Goal: Task Accomplishment & Management: Use online tool/utility

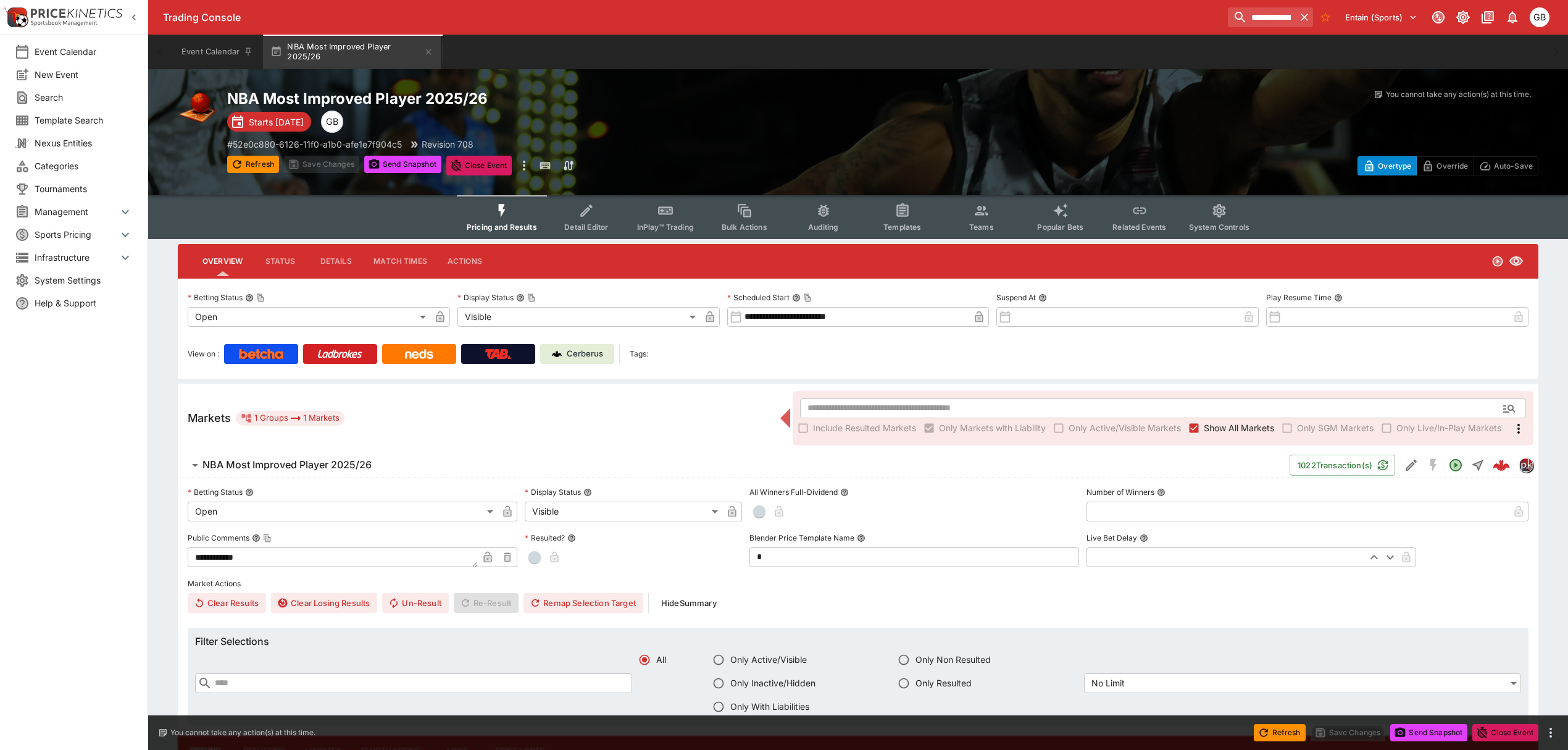
scroll to position [576, 0]
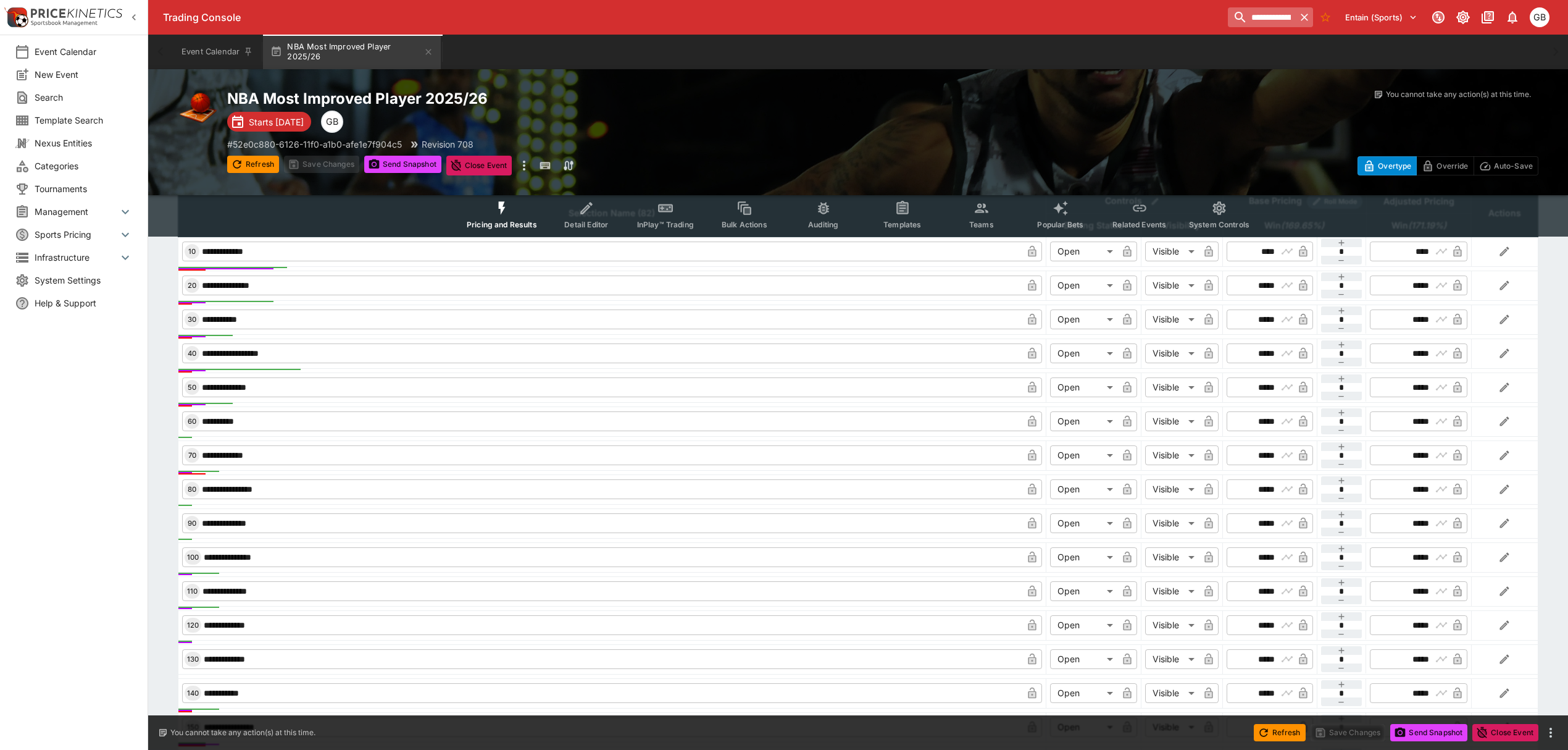
drag, startPoint x: 1305, startPoint y: 17, endPoint x: 1264, endPoint y: 23, distance: 41.4
click at [1305, 17] on icon "button" at bounding box center [1304, 17] width 12 height 12
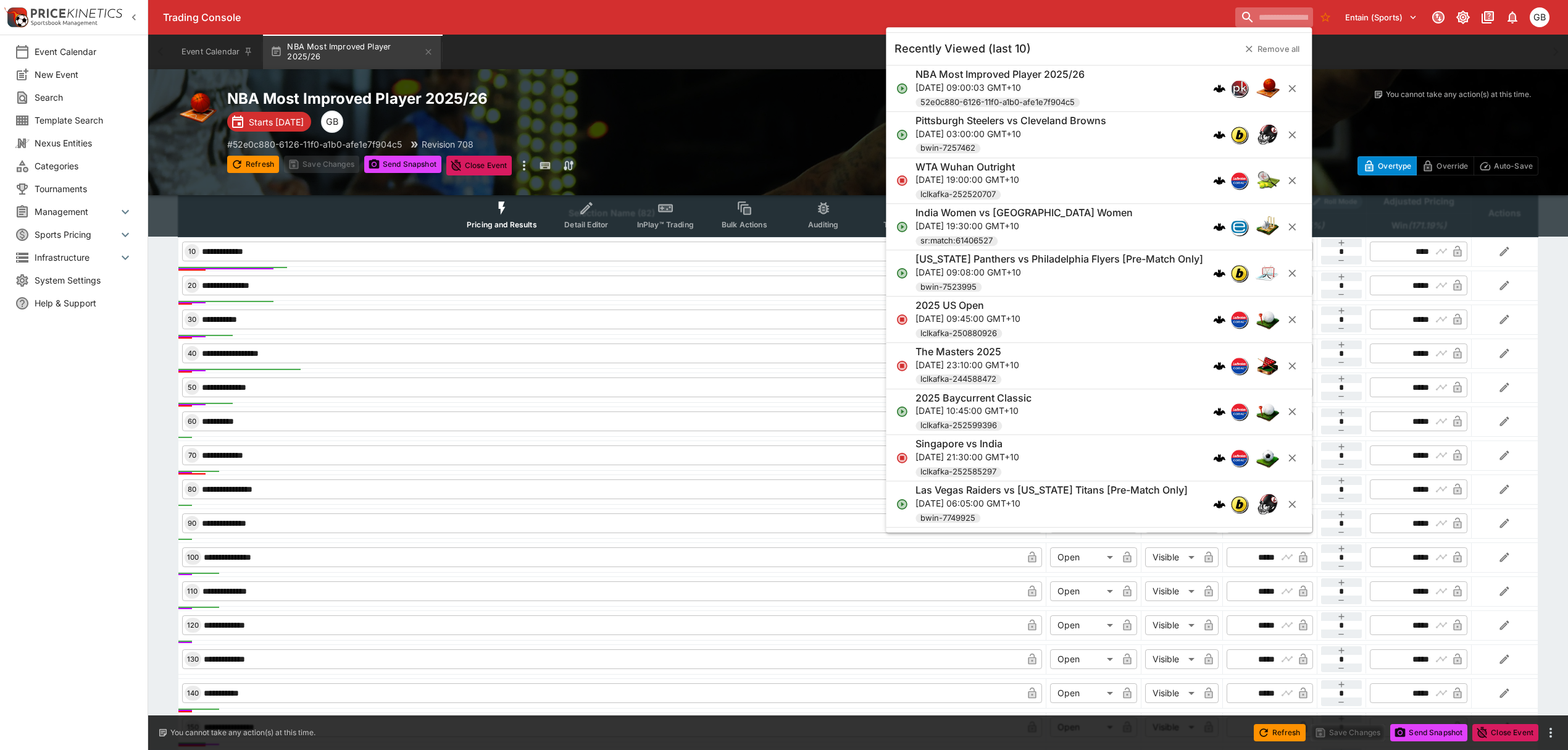
click at [1243, 18] on input "search" at bounding box center [1274, 17] width 78 height 20
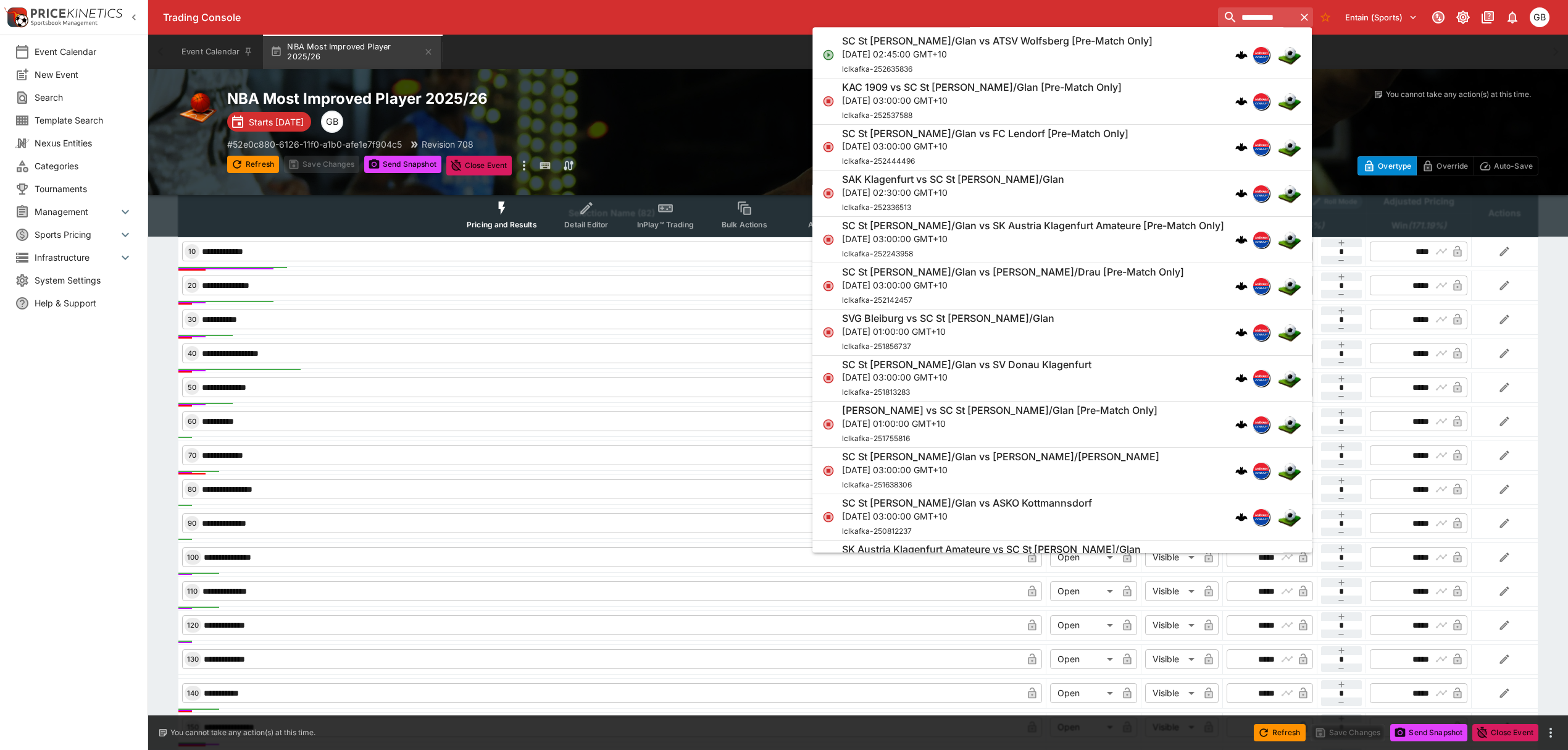
type input "**********"
click at [1176, 37] on div "SC St [PERSON_NAME]/Glan vs ATSV Wolfsberg [Pre-Match Only] [DATE] 02:45:00 GMT…" at bounding box center [1056, 55] width 428 height 41
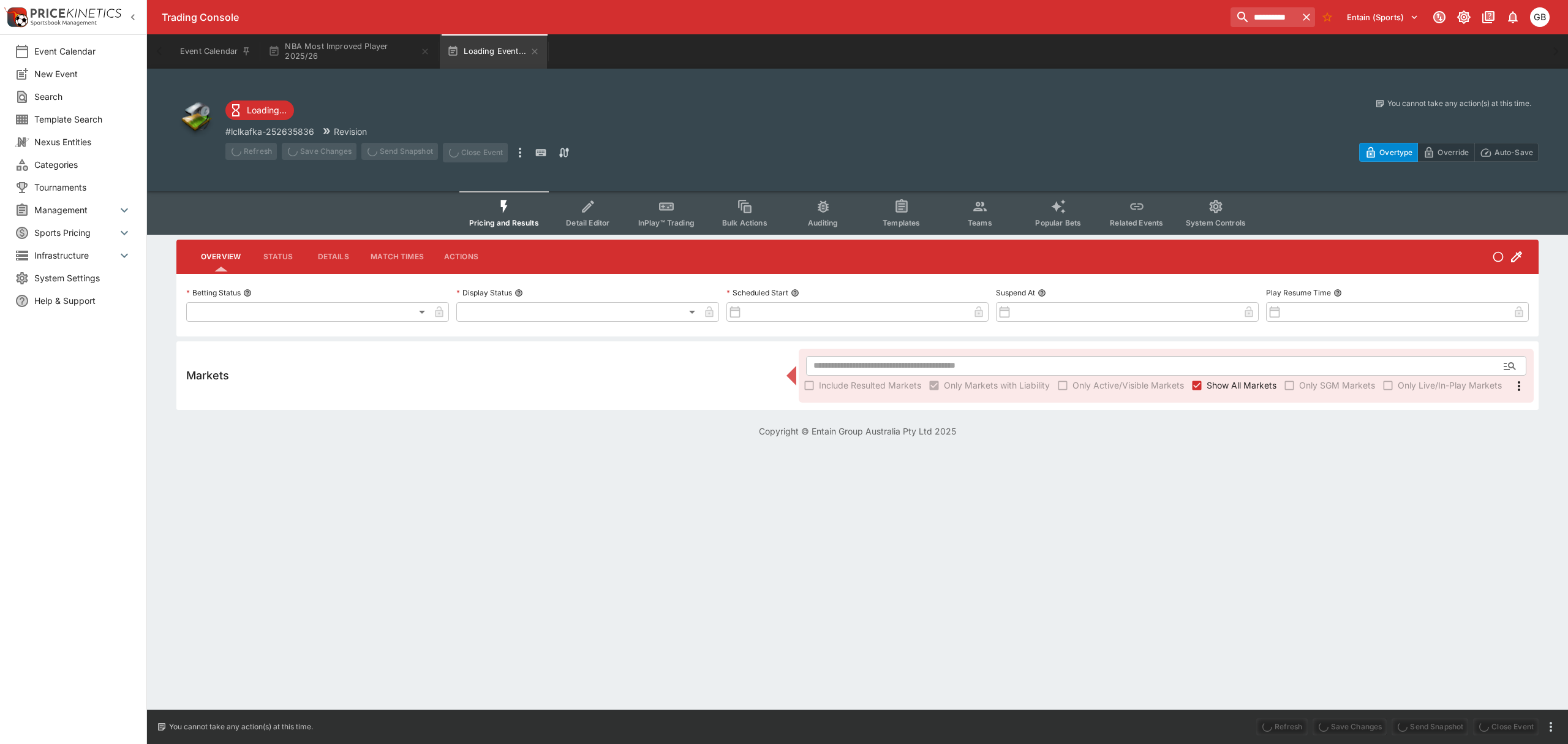
type input "**********"
type input "*******"
type input "**********"
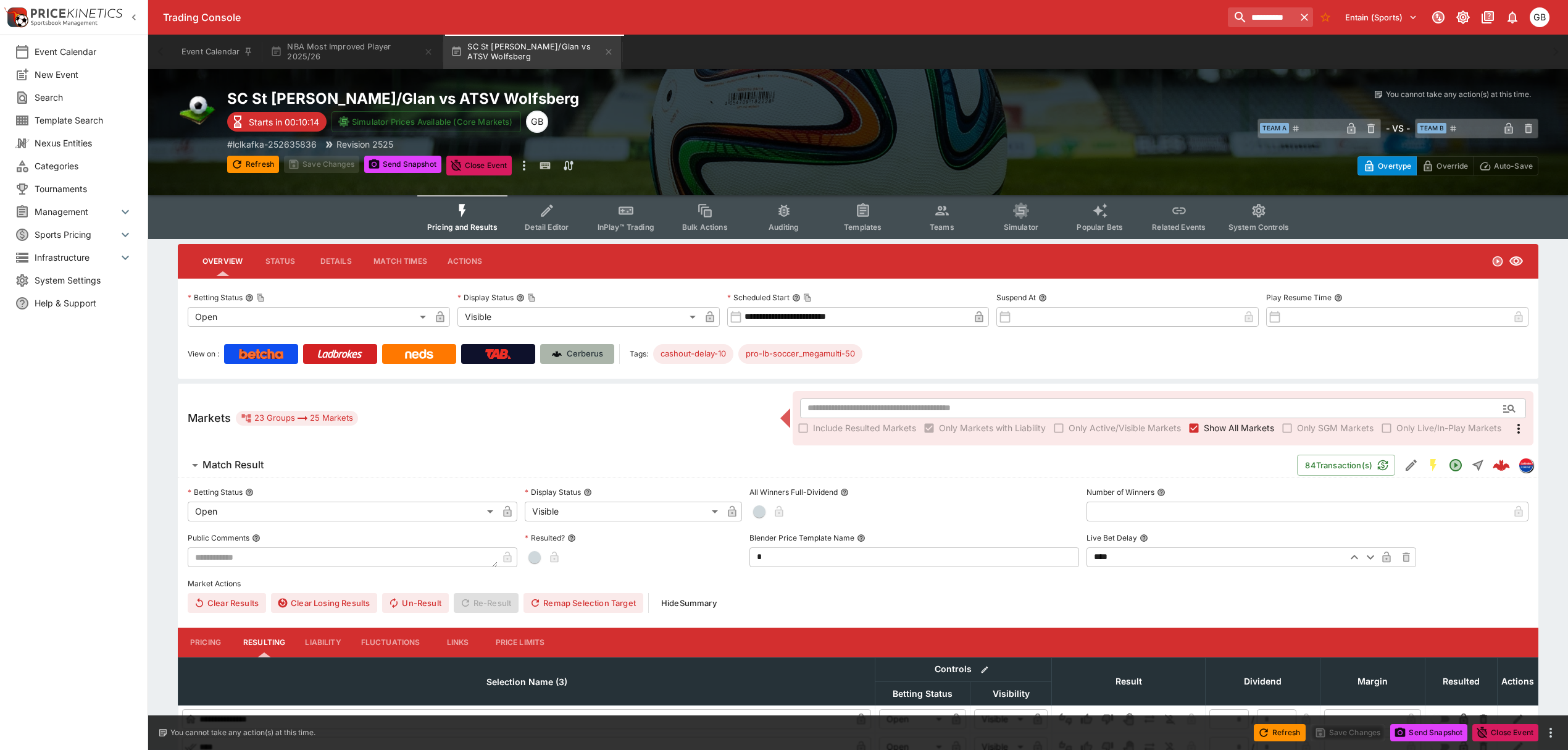
click at [591, 349] on p "Cerberus" at bounding box center [585, 353] width 37 height 12
click at [562, 208] on button "Detail Editor" at bounding box center [547, 217] width 79 height 44
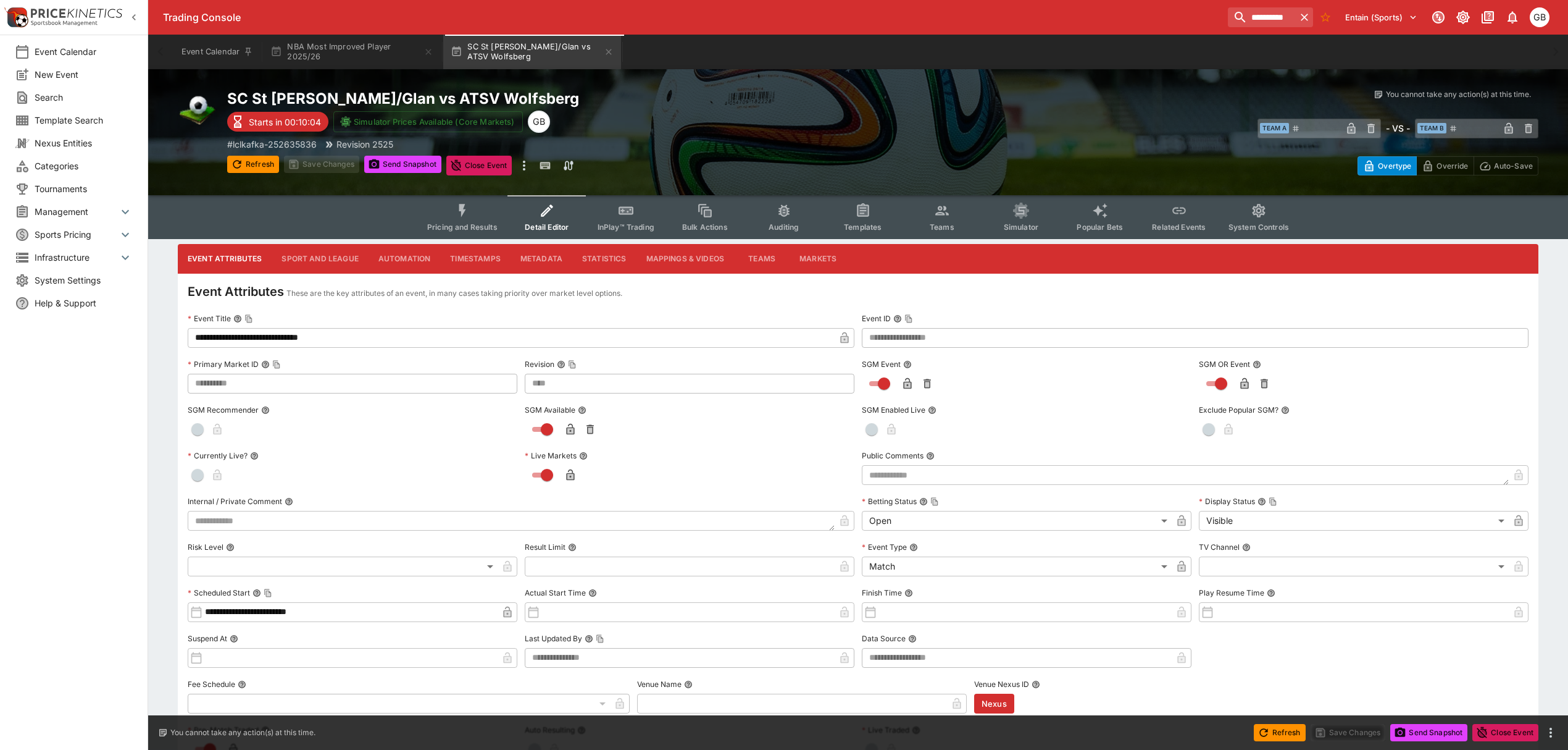
click at [467, 216] on icon "Event type filters" at bounding box center [462, 210] width 16 height 16
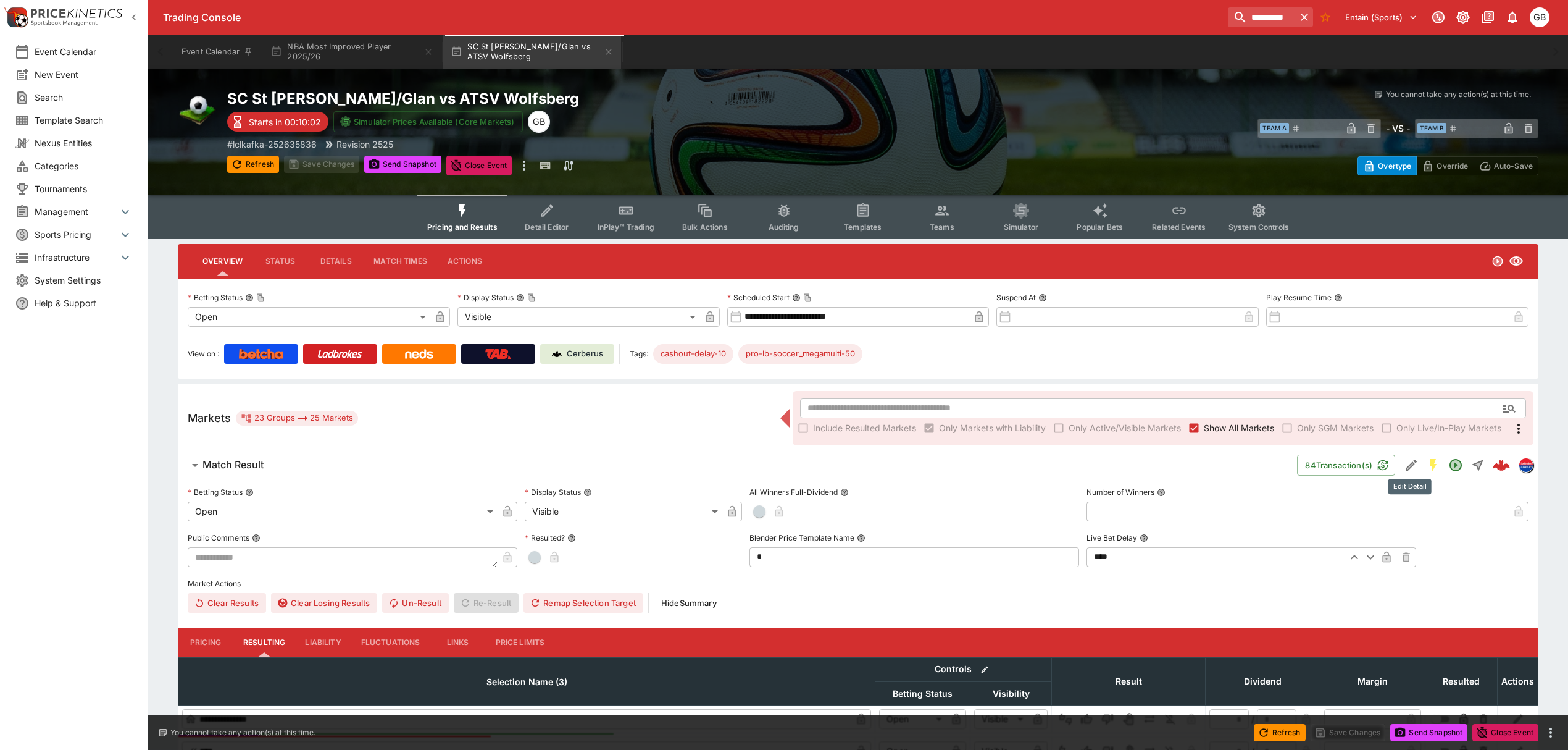
click at [1406, 465] on icon "Edit Detail" at bounding box center [1412, 465] width 15 height 15
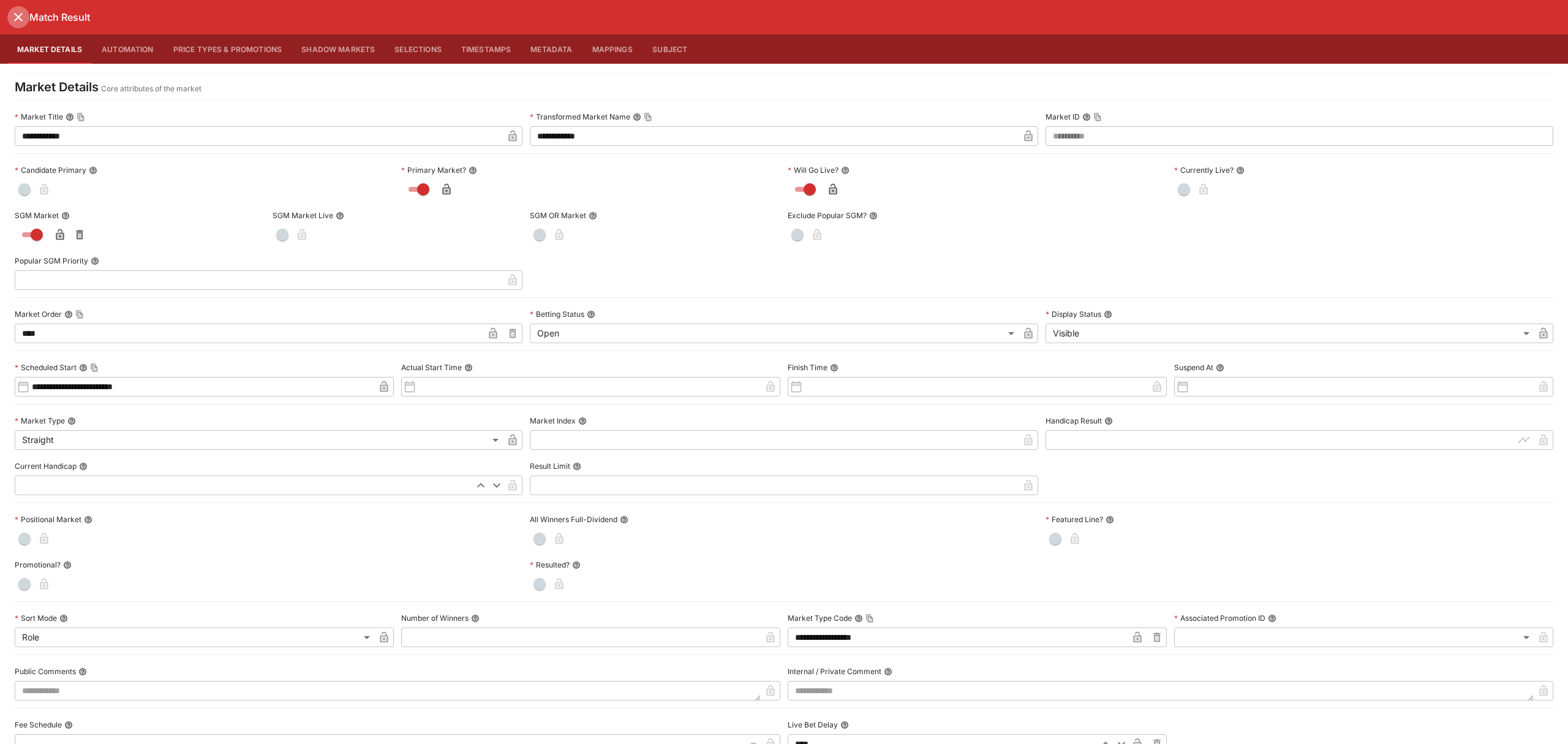
click at [23, 16] on icon "close" at bounding box center [19, 17] width 15 height 15
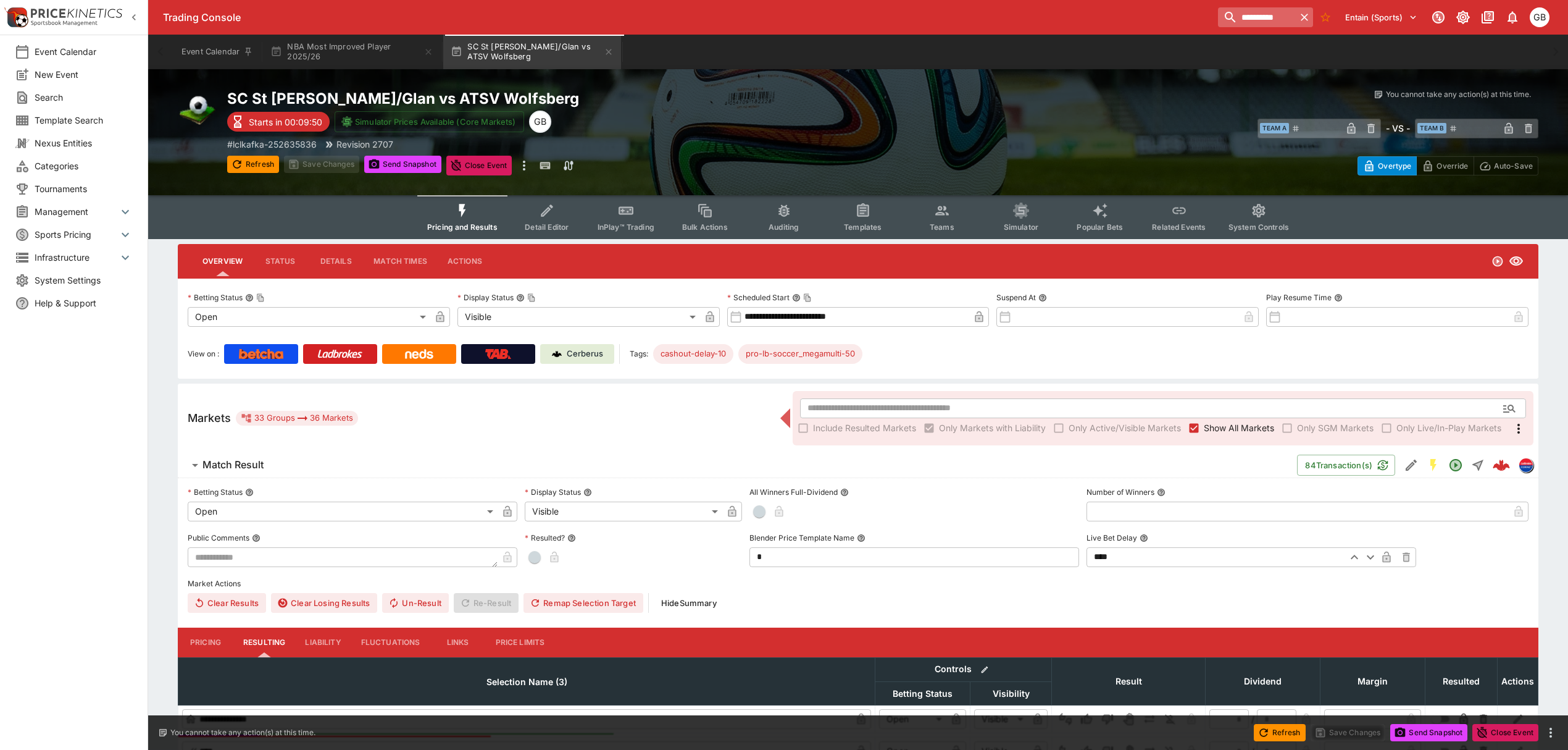
click at [1260, 16] on input "**********" at bounding box center [1257, 17] width 78 height 20
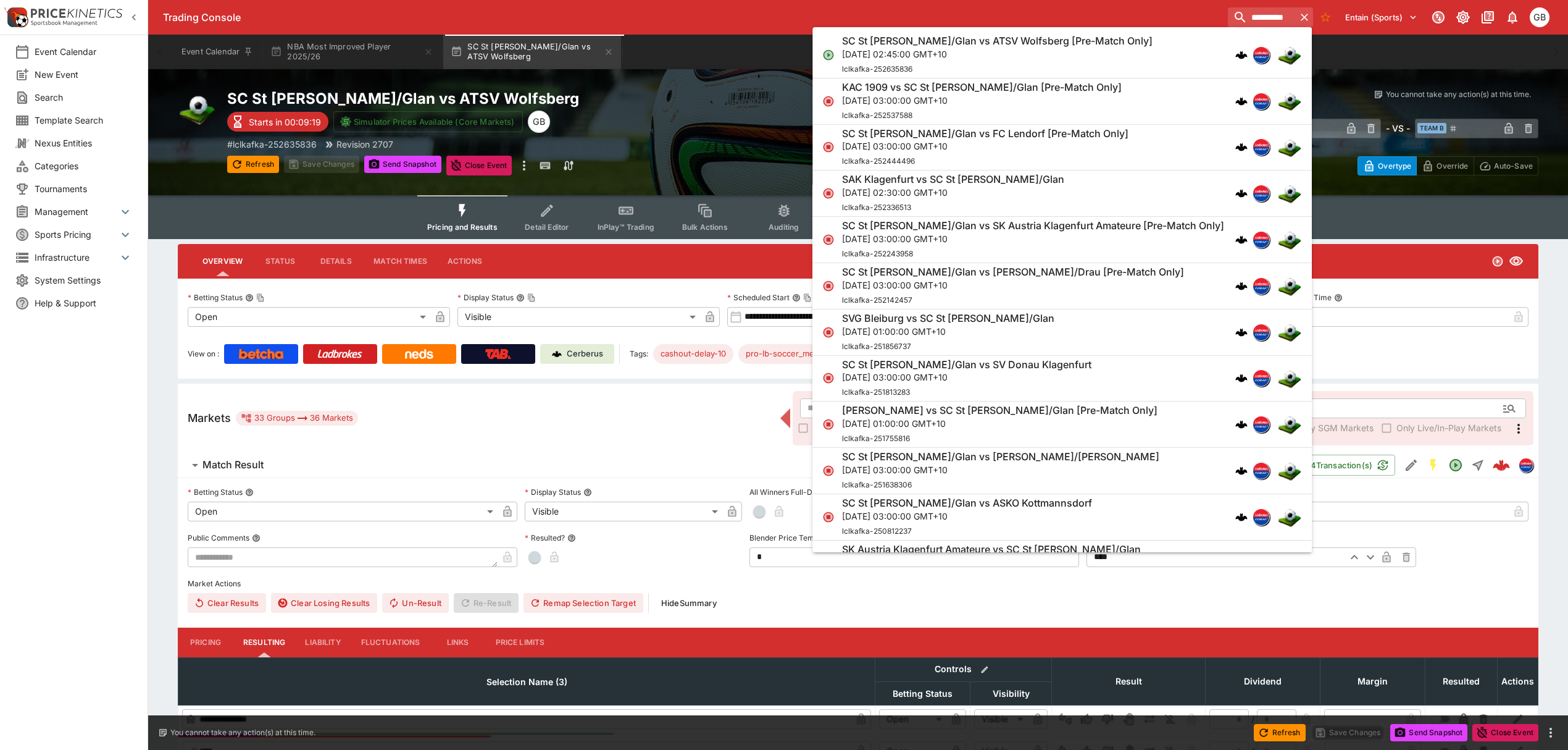
drag, startPoint x: 1347, startPoint y: 87, endPoint x: 1325, endPoint y: 55, distance: 38.8
click at [1347, 87] on div "SC St [PERSON_NAME]/Glan vs ATSV Wolfsberg Starts in 00:09:19 Simulator Prices …" at bounding box center [858, 132] width 1420 height 126
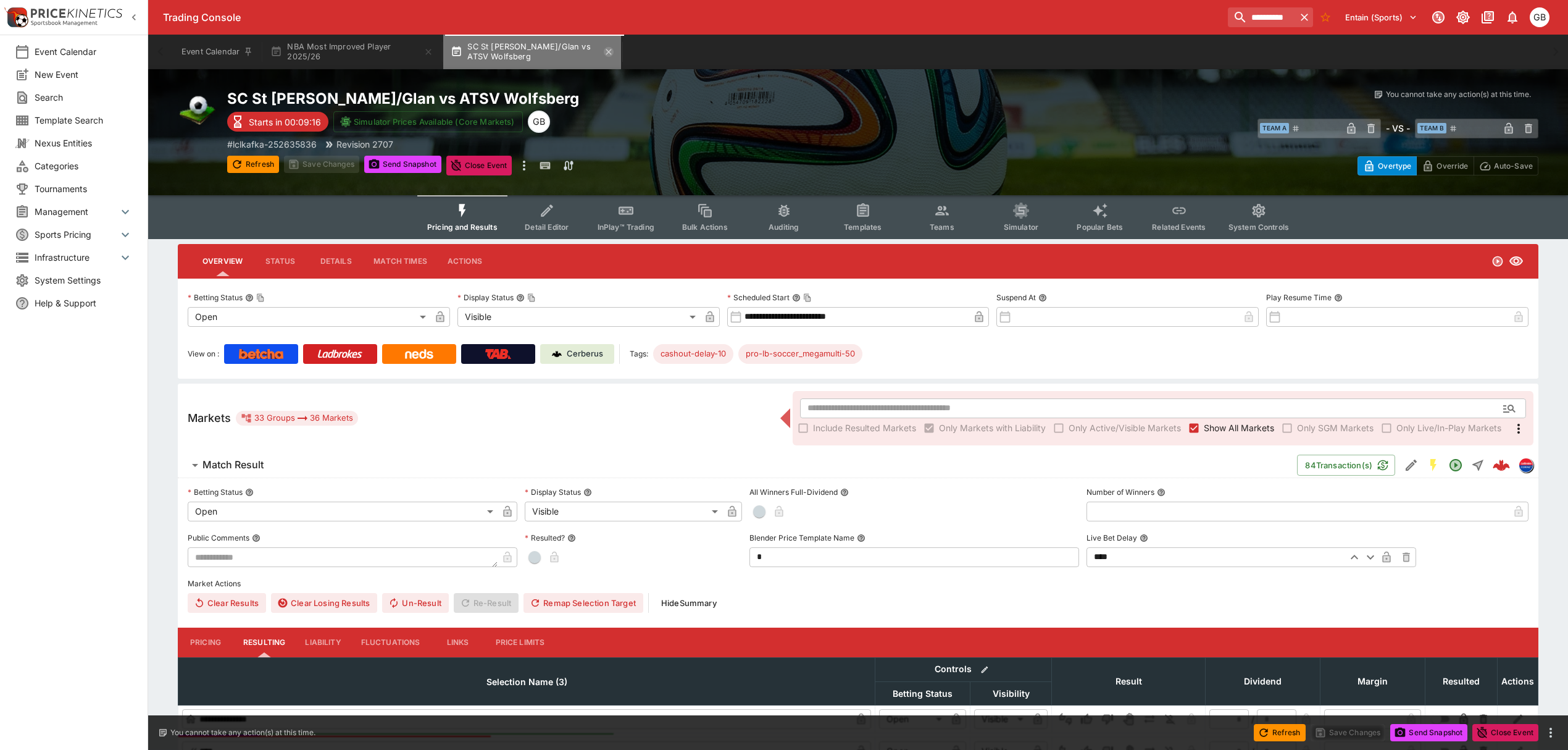
click at [608, 48] on icon "button" at bounding box center [609, 52] width 9 height 9
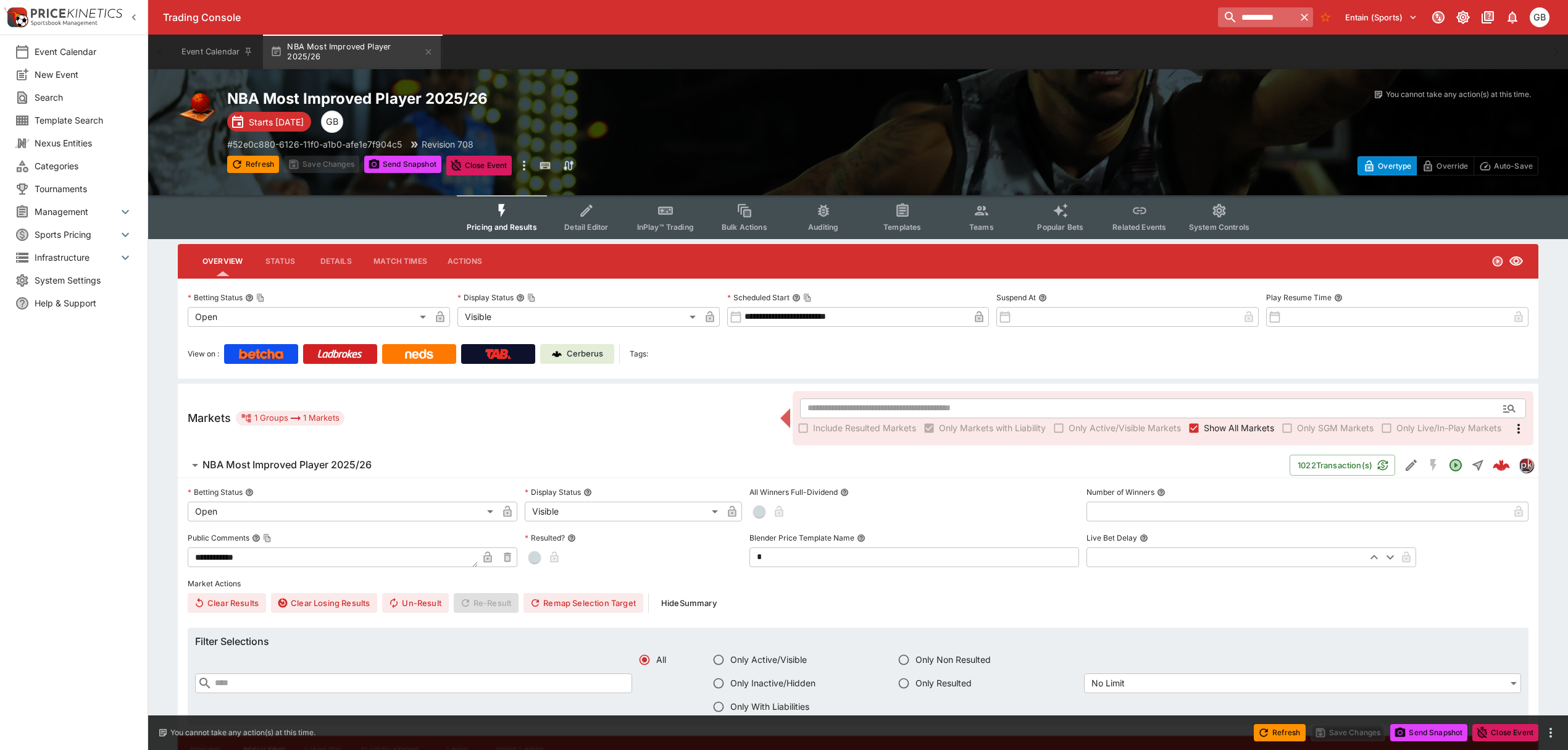
click at [1268, 13] on input "**********" at bounding box center [1257, 17] width 78 height 20
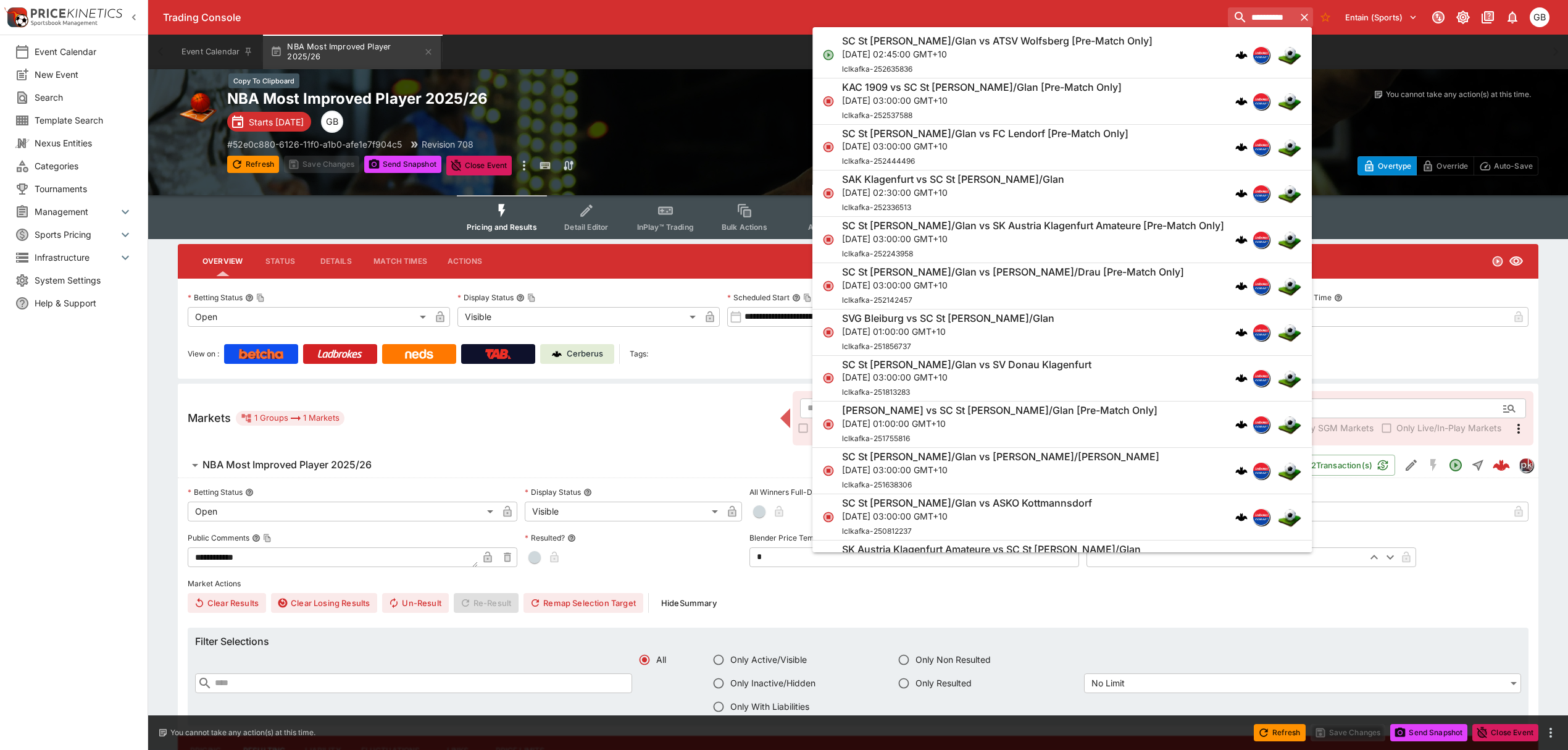
drag, startPoint x: 645, startPoint y: 96, endPoint x: 507, endPoint y: 75, distance: 139.6
click at [645, 96] on h2 "NBA Most Improved Player 2025/26" at bounding box center [555, 98] width 656 height 19
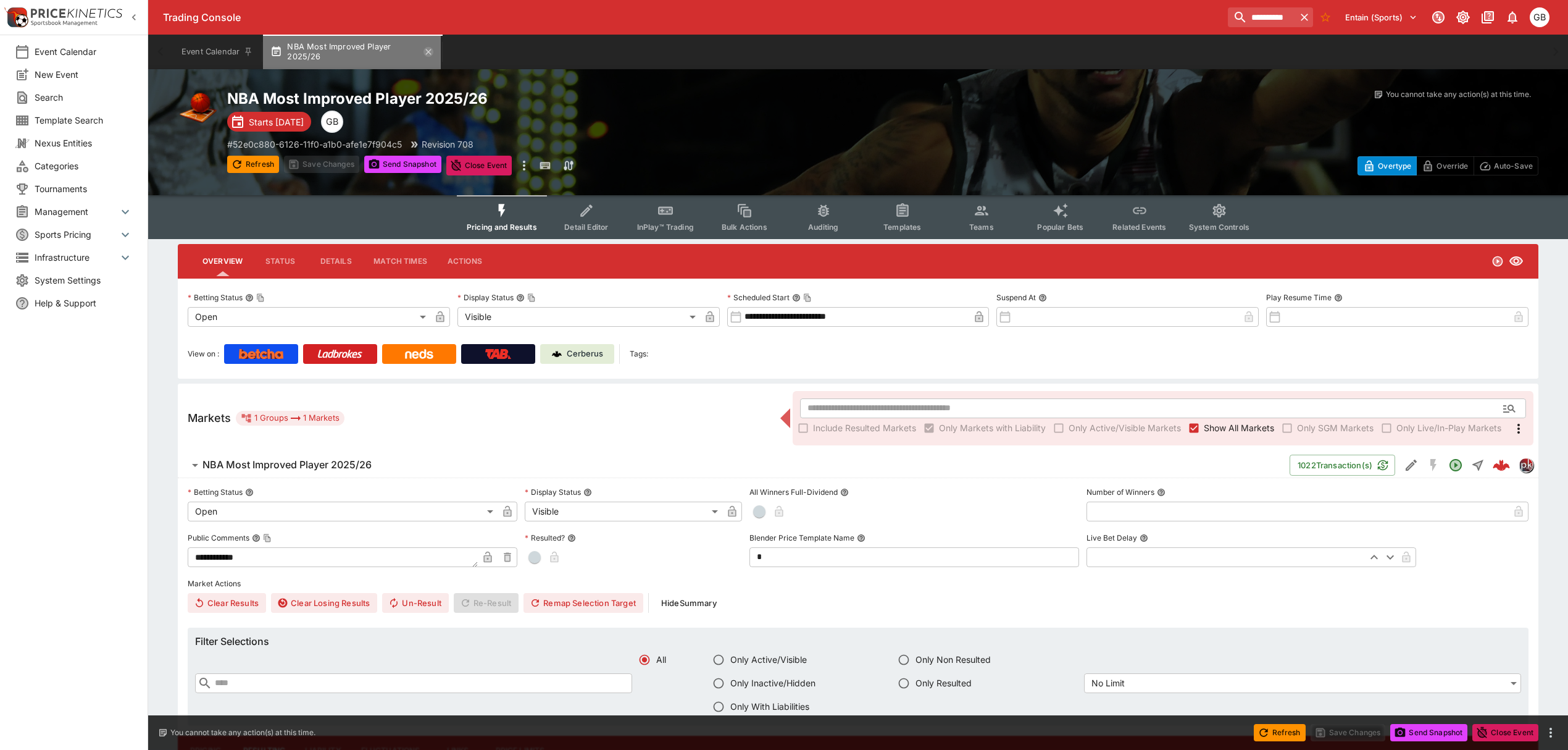
click at [431, 52] on icon "button" at bounding box center [429, 52] width 9 height 9
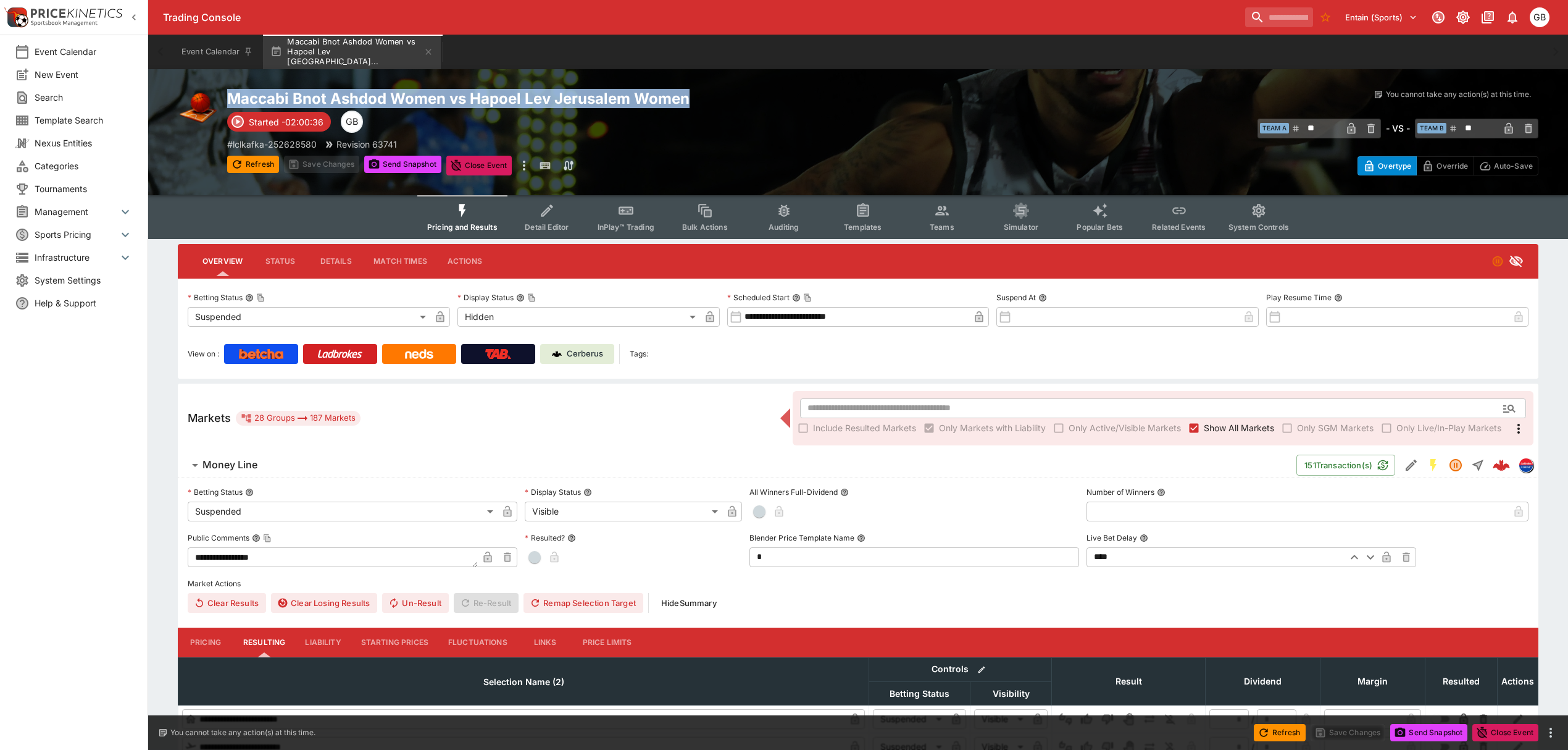
drag, startPoint x: 747, startPoint y: 105, endPoint x: 226, endPoint y: 94, distance: 521.1
click at [226, 94] on div "Maccabi Bnot Ashdod Women vs Hapoel Lev Jerusalem Women Started -02:00:36 GB # …" at bounding box center [858, 132] width 1361 height 87
copy h2 "Maccabi Bnot Ashdod Women vs Hapoel Lev Jerusalem Women"
click at [1208, 424] on span "Show All Markets" at bounding box center [1239, 428] width 71 height 13
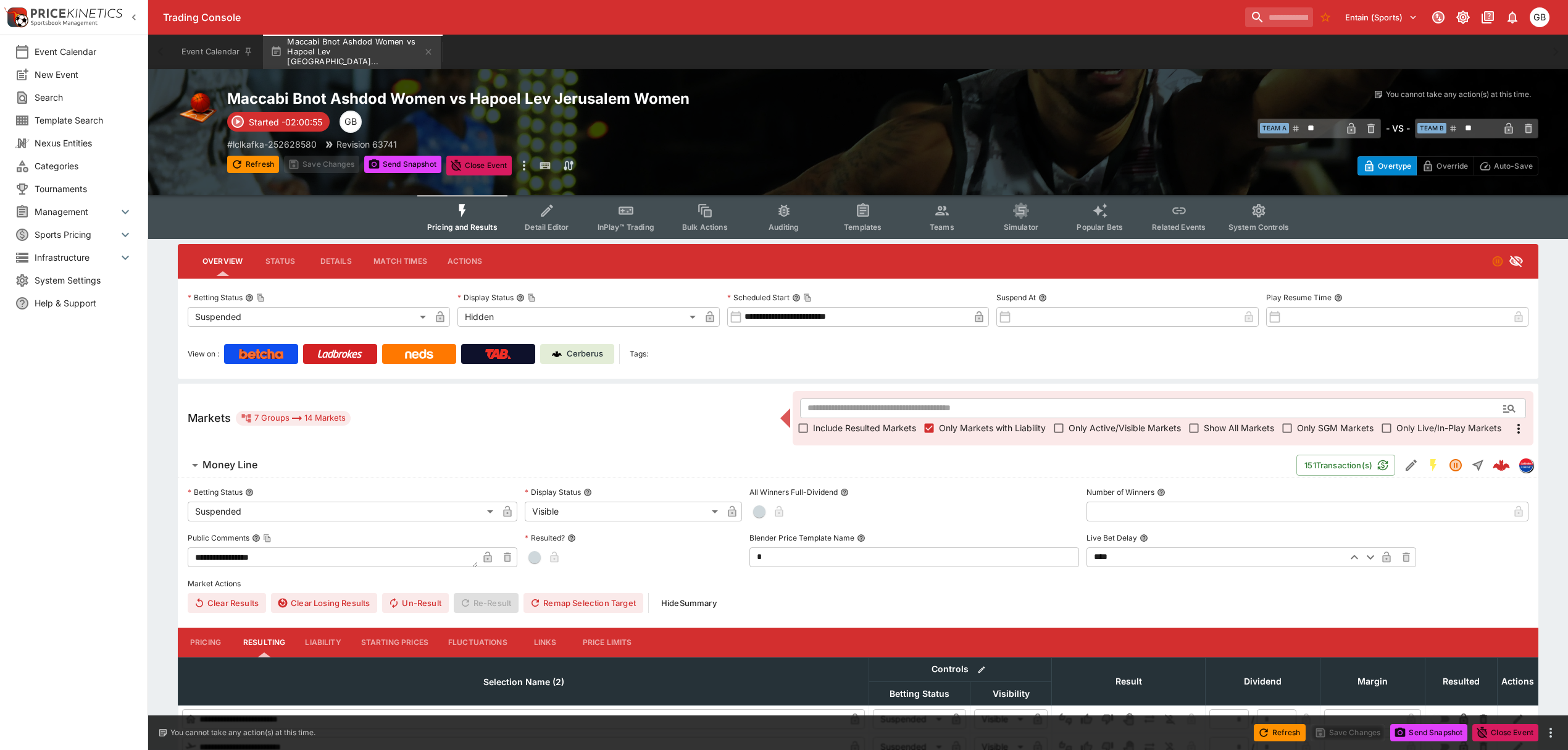
scroll to position [228, 0]
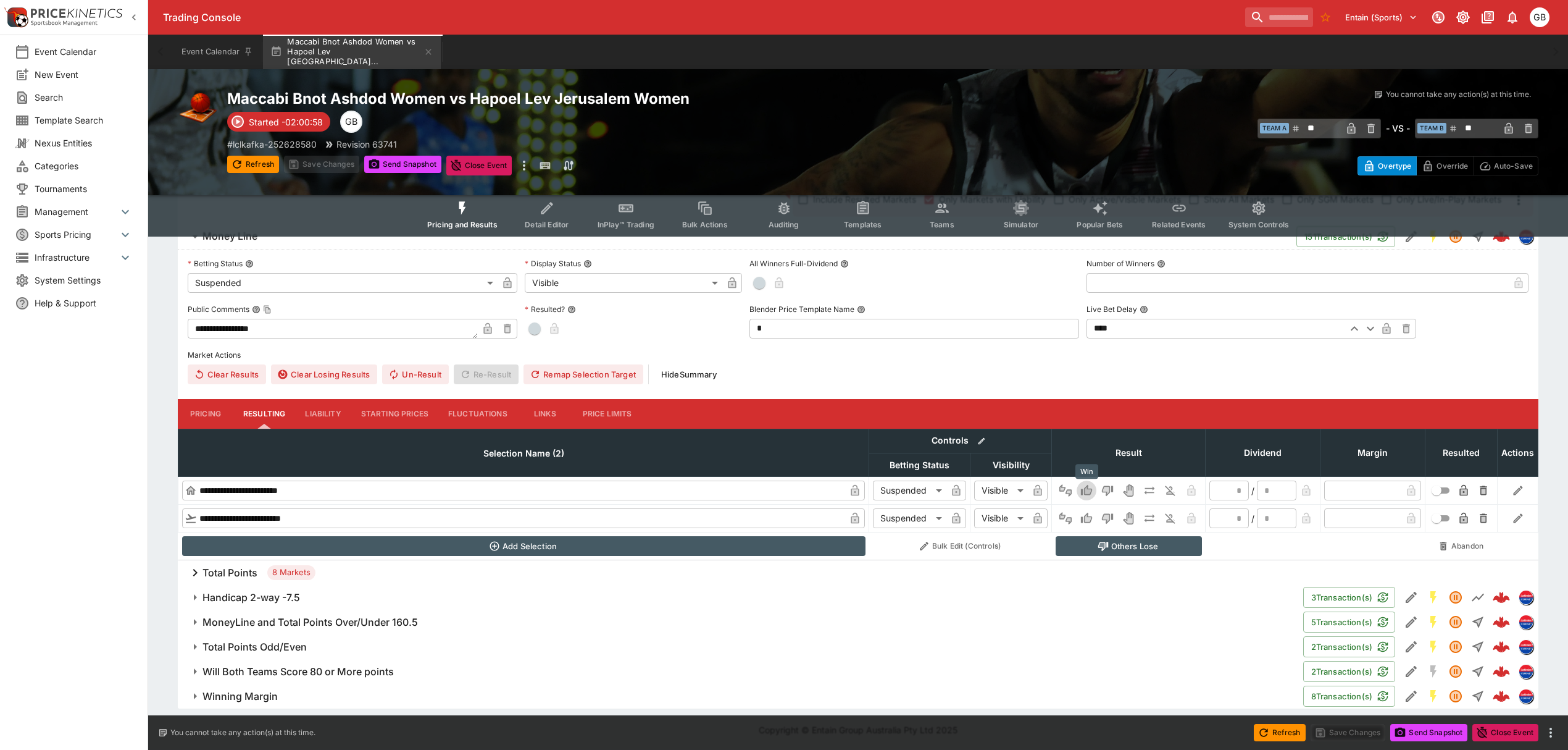
click at [1086, 492] on icon "Win" at bounding box center [1088, 490] width 7 height 8
type input "******"
type input "*"
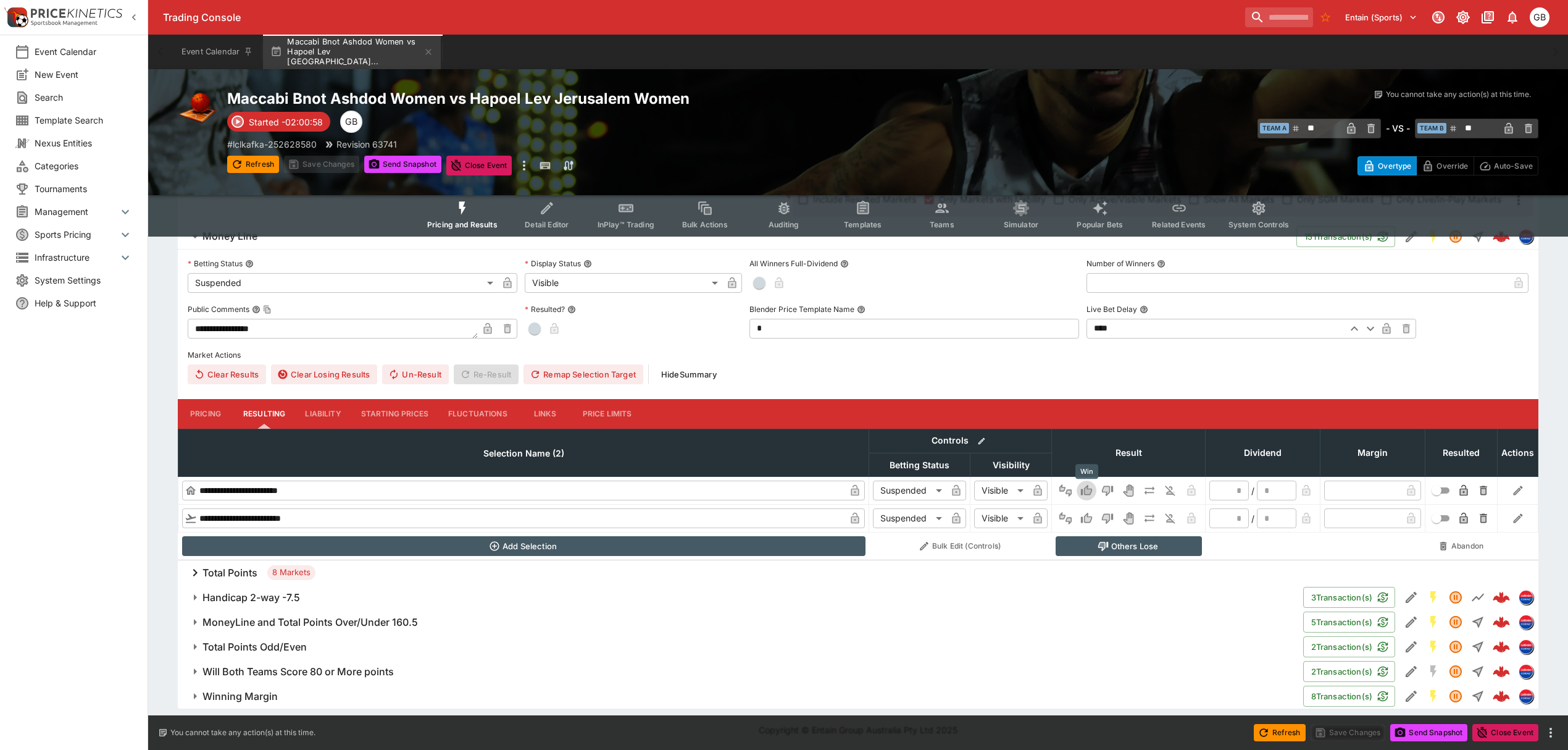
type input "*"
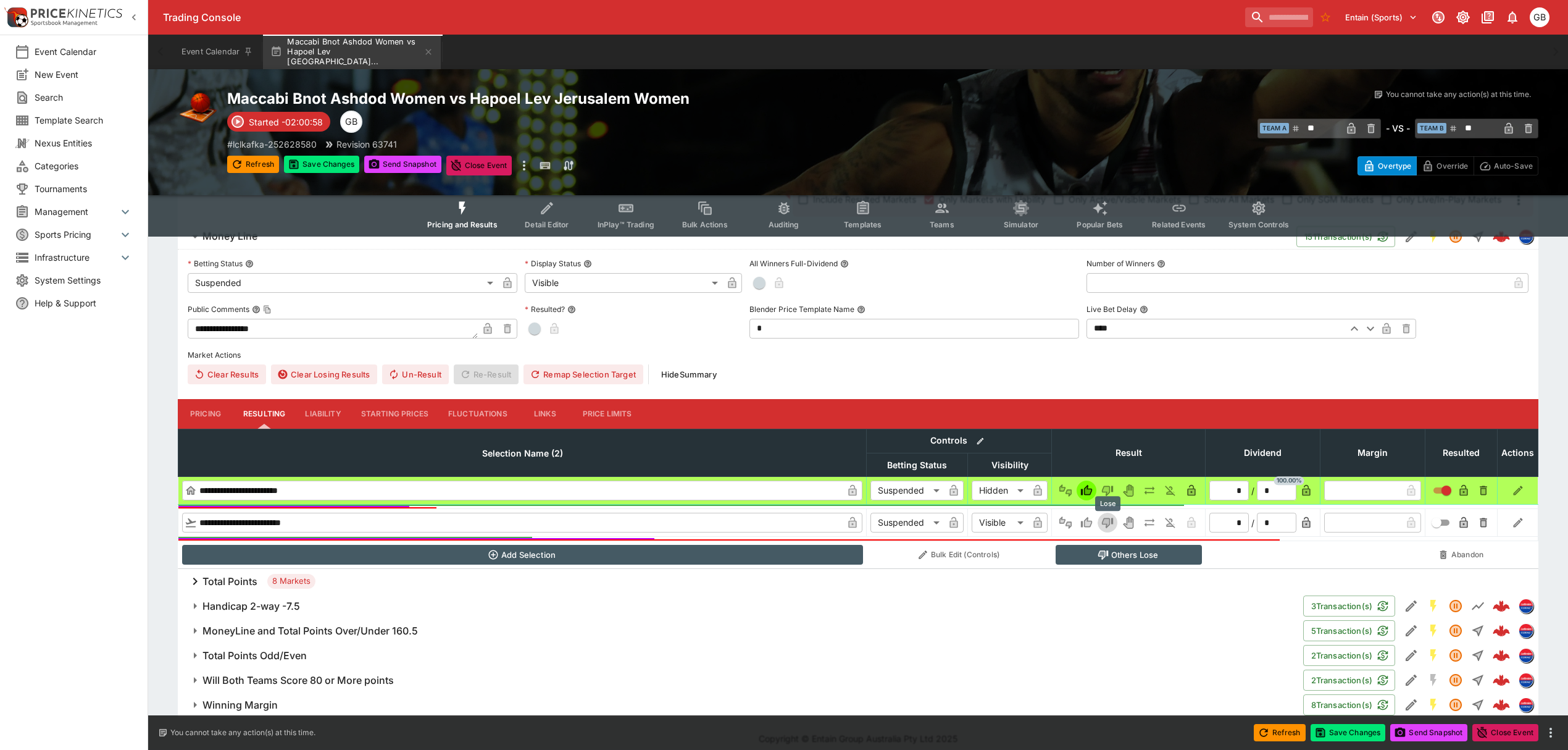
click at [1106, 516] on icon "Lose" at bounding box center [1107, 522] width 12 height 12
type input "******"
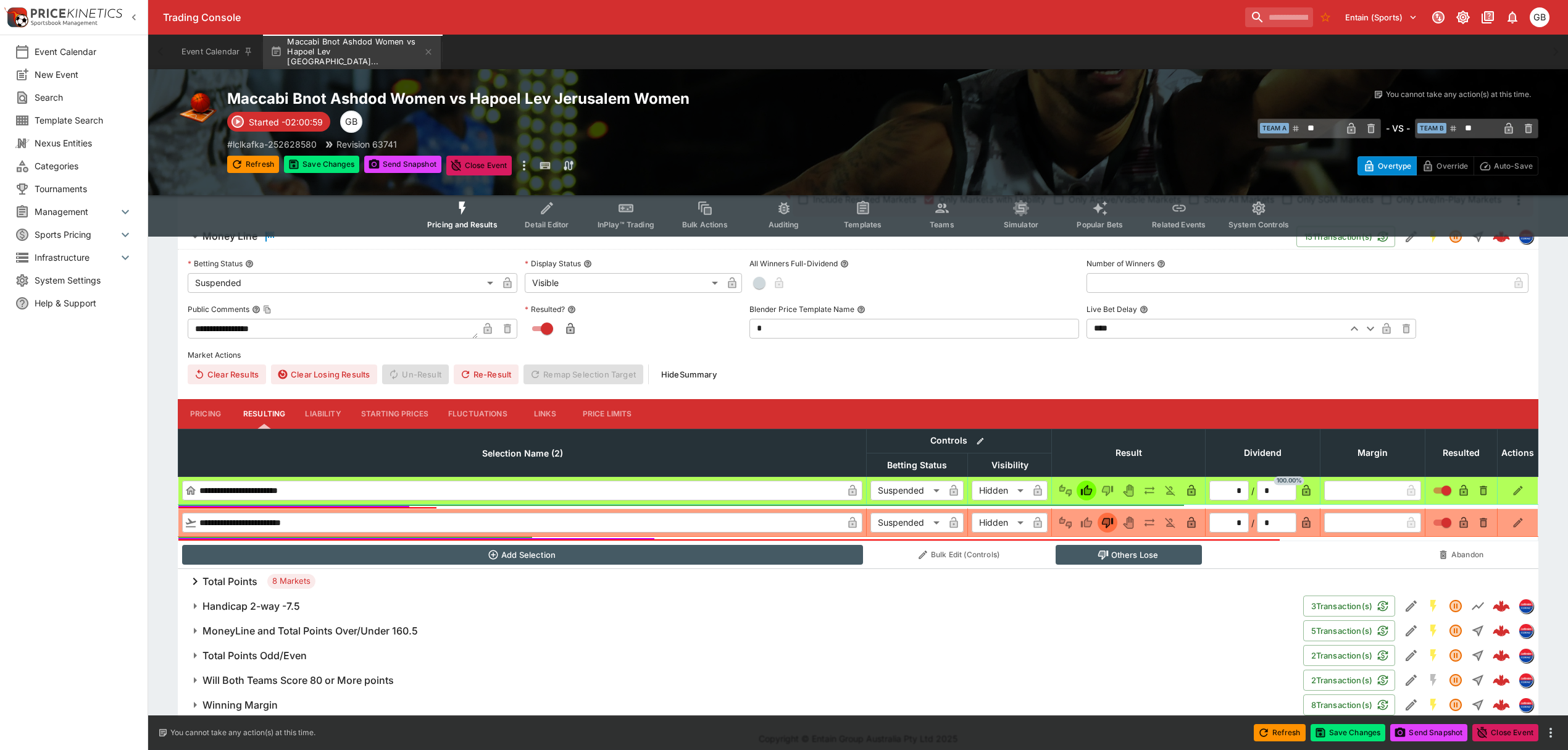
drag, startPoint x: 230, startPoint y: 577, endPoint x: 282, endPoint y: 546, distance: 60.5
click at [230, 576] on h6 "Total Points" at bounding box center [230, 581] width 55 height 13
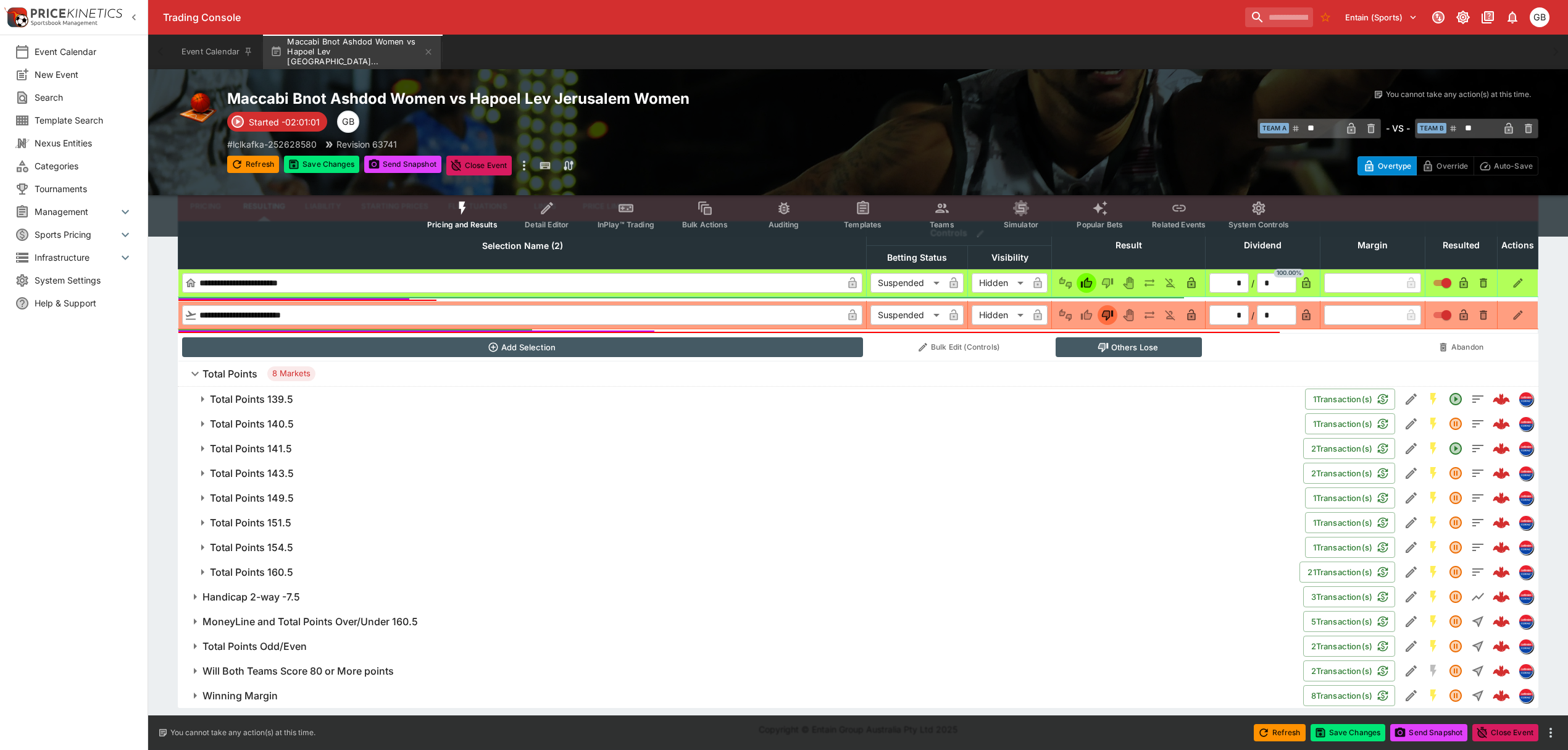
click at [350, 400] on span "Total Points 139.5" at bounding box center [753, 399] width 1086 height 13
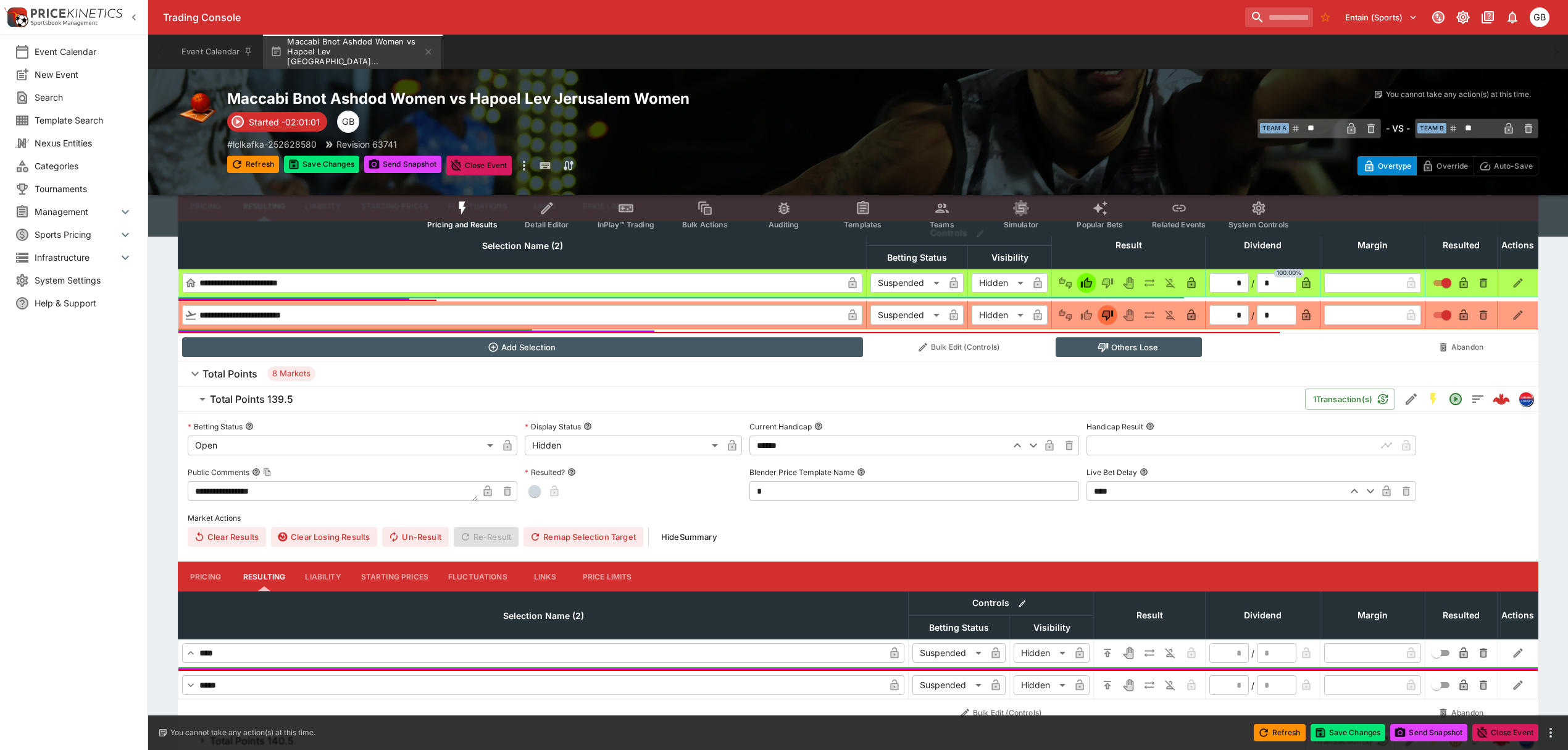
scroll to position [518, 0]
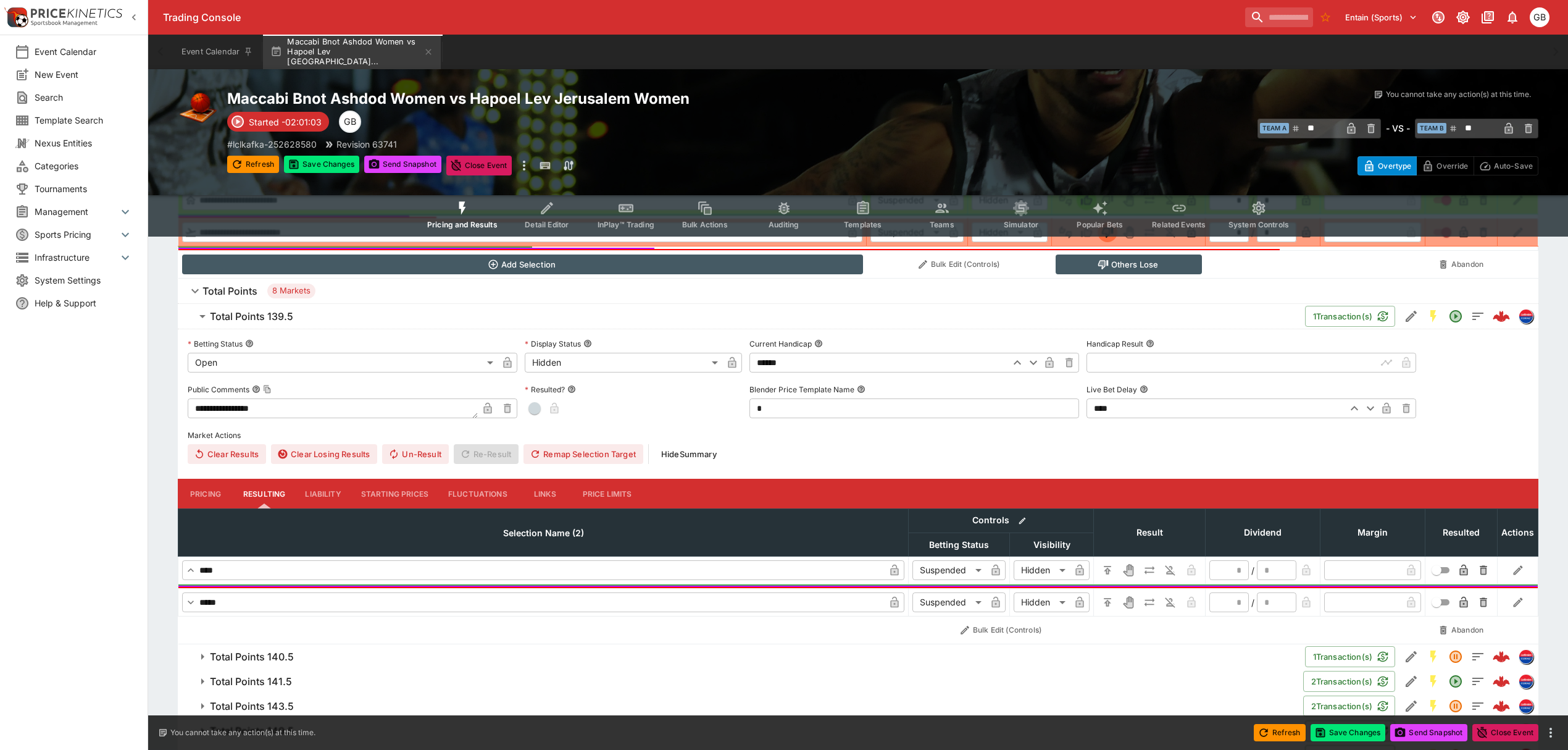
click at [1119, 370] on input "text" at bounding box center [1232, 362] width 290 height 20
type input "******"
click at [1114, 569] on icon "H/C" at bounding box center [1107, 569] width 12 height 12
type input "*"
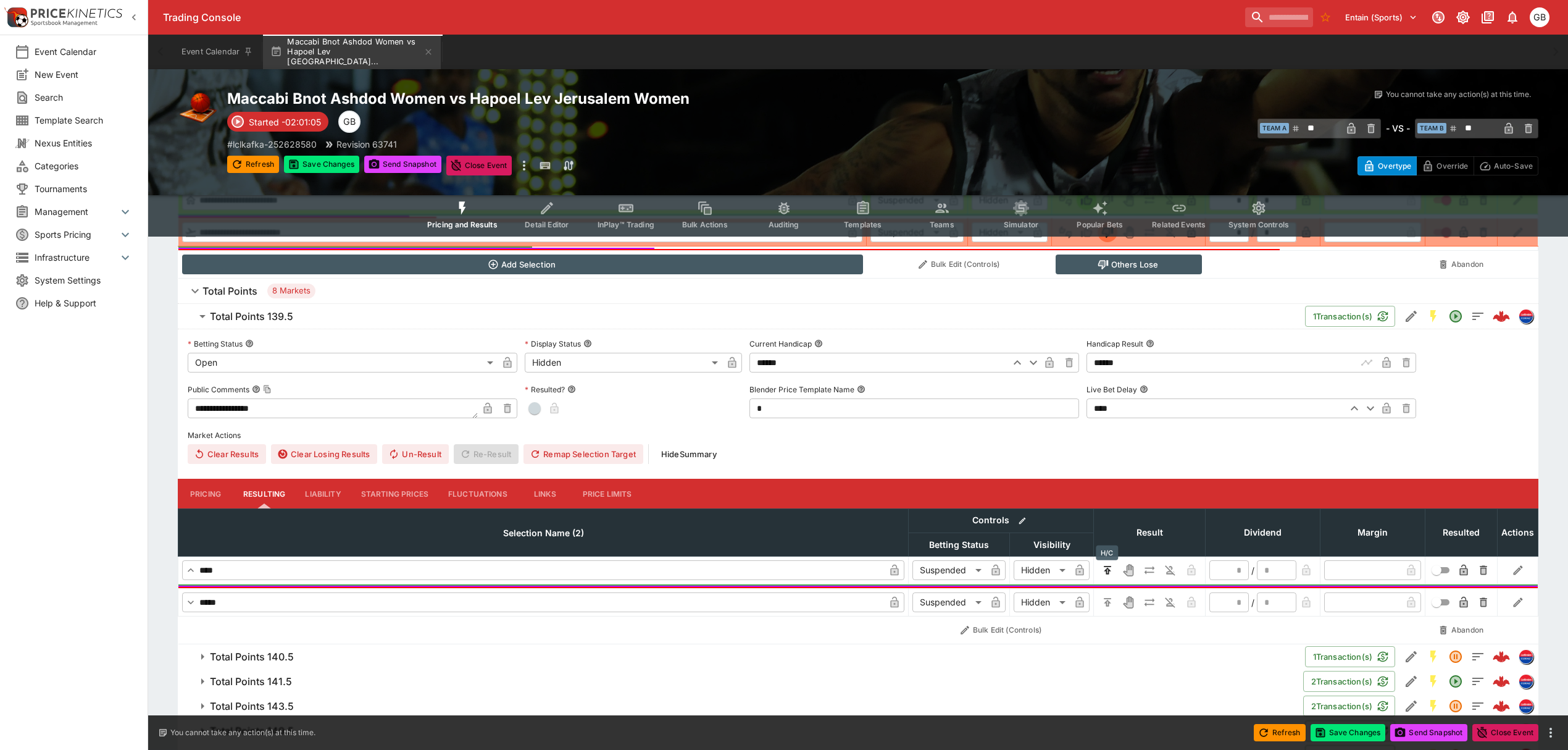
type input "*"
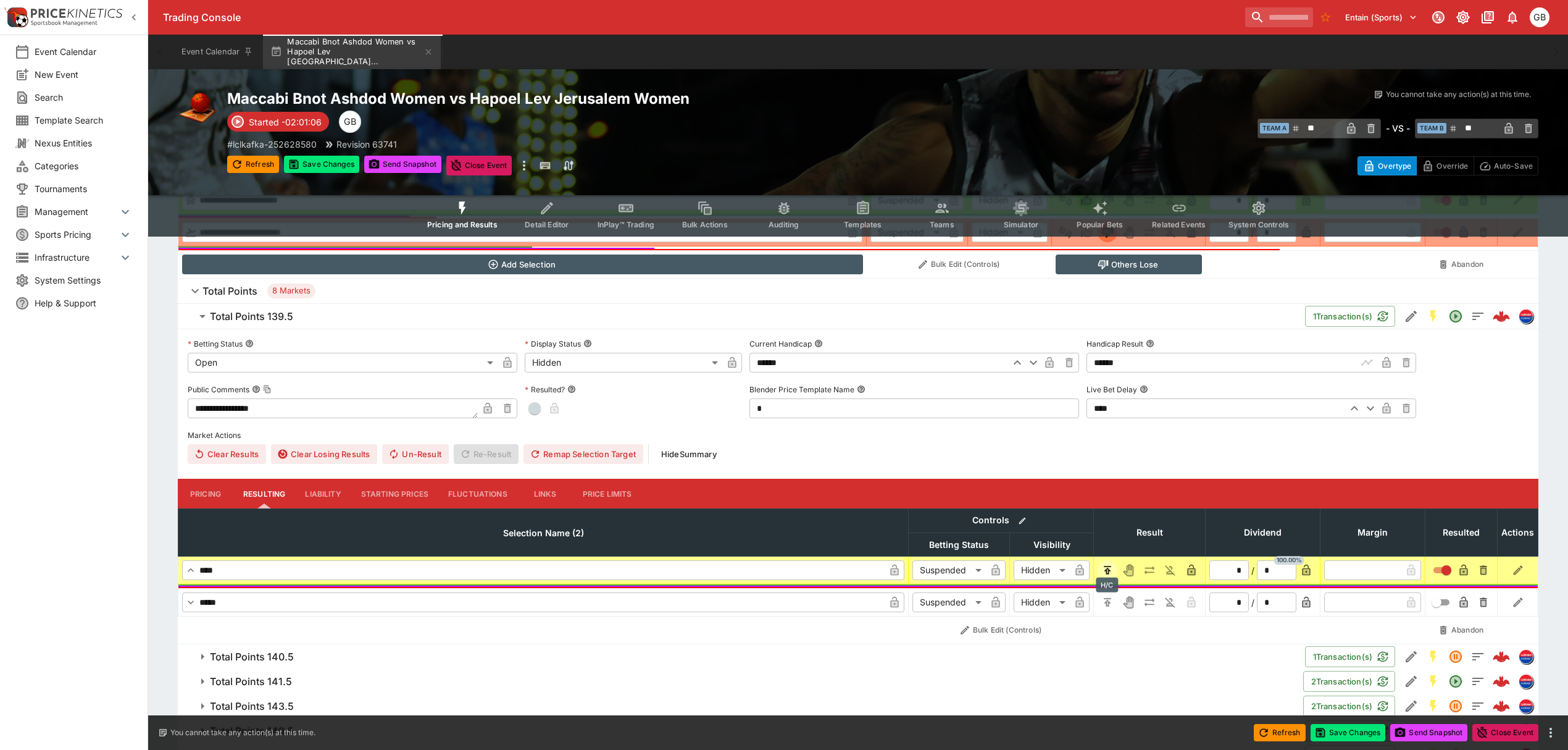
click at [1110, 603] on icon "H/C" at bounding box center [1107, 601] width 12 height 12
type input "*"
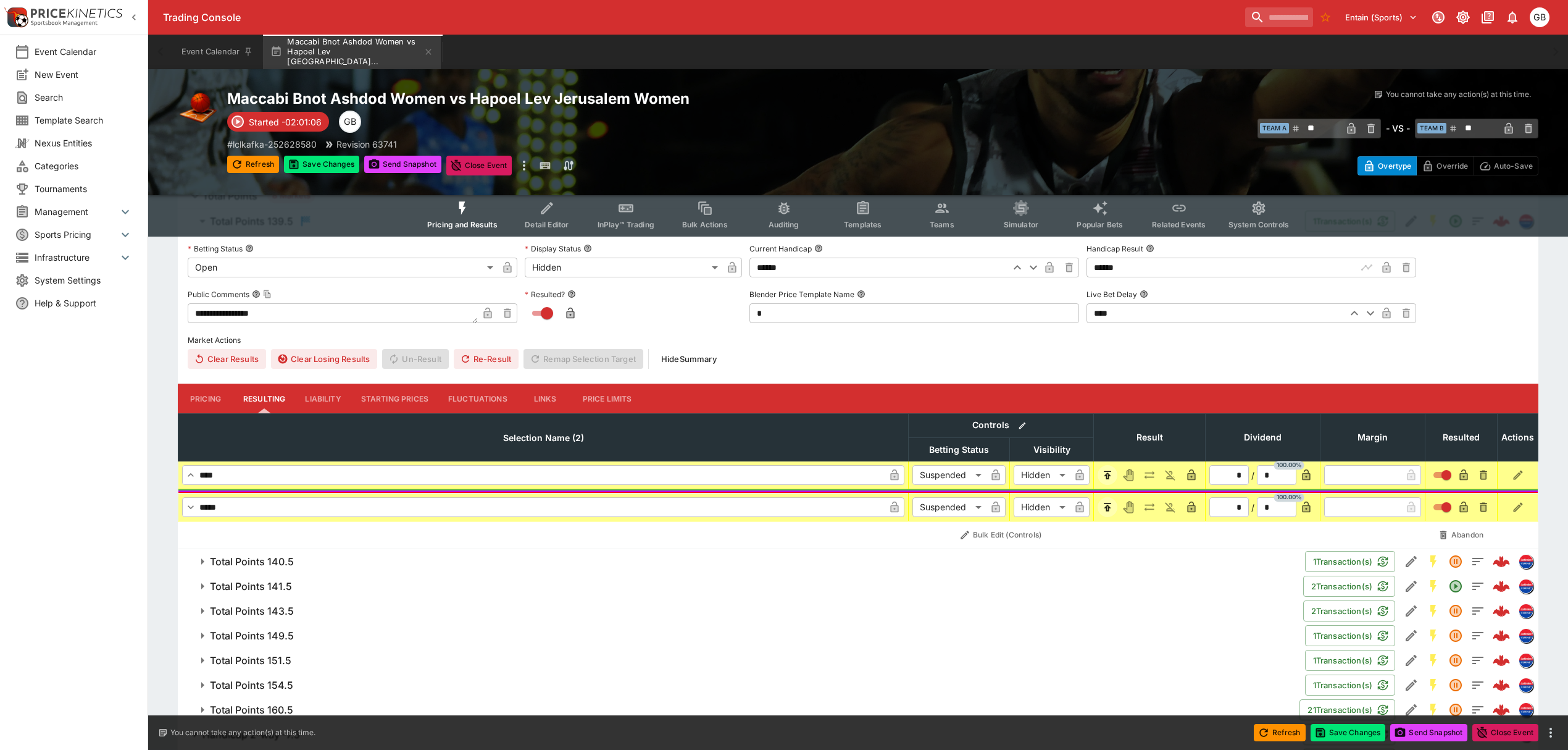
scroll to position [753, 0]
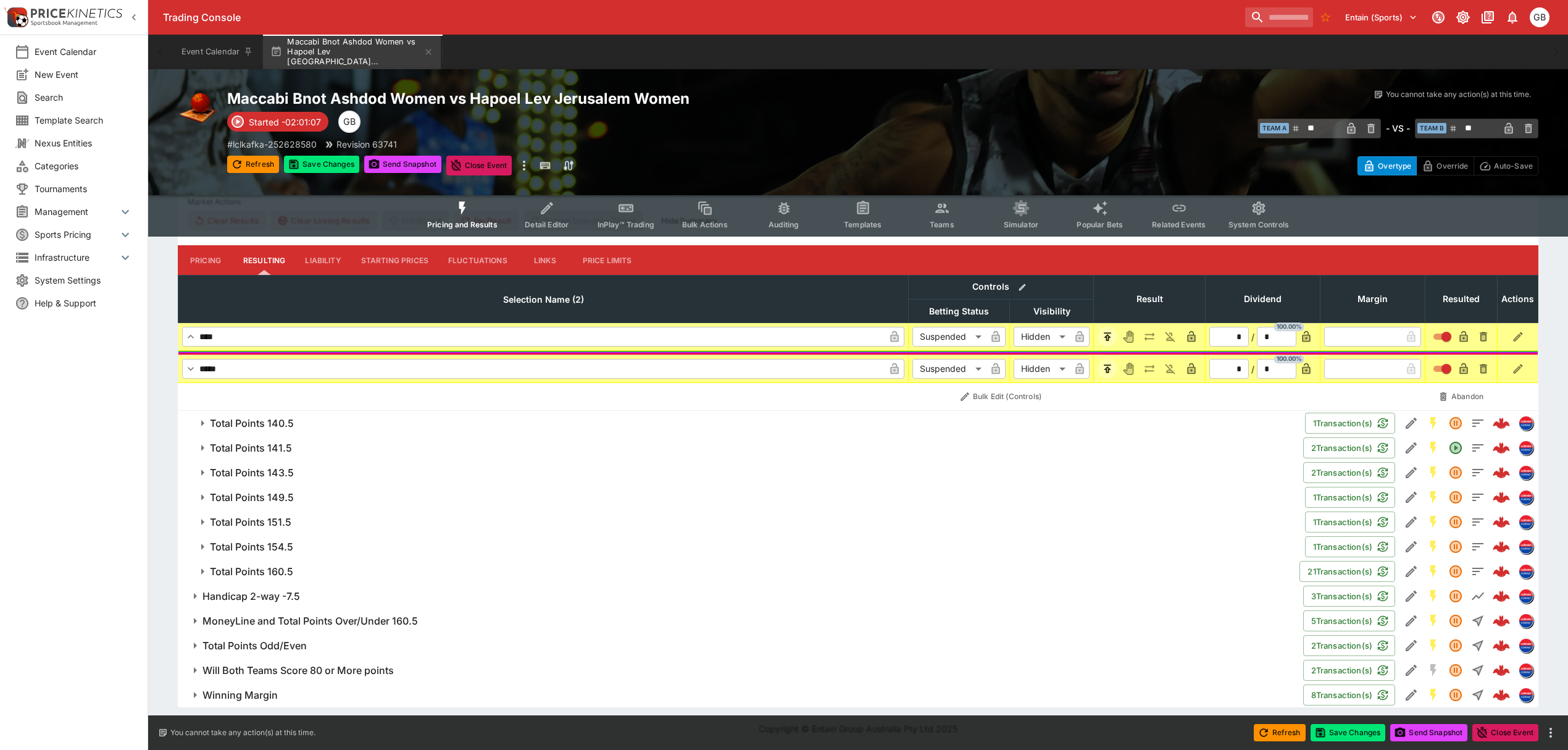
click at [322, 421] on span "Total Points 140.5" at bounding box center [753, 423] width 1086 height 13
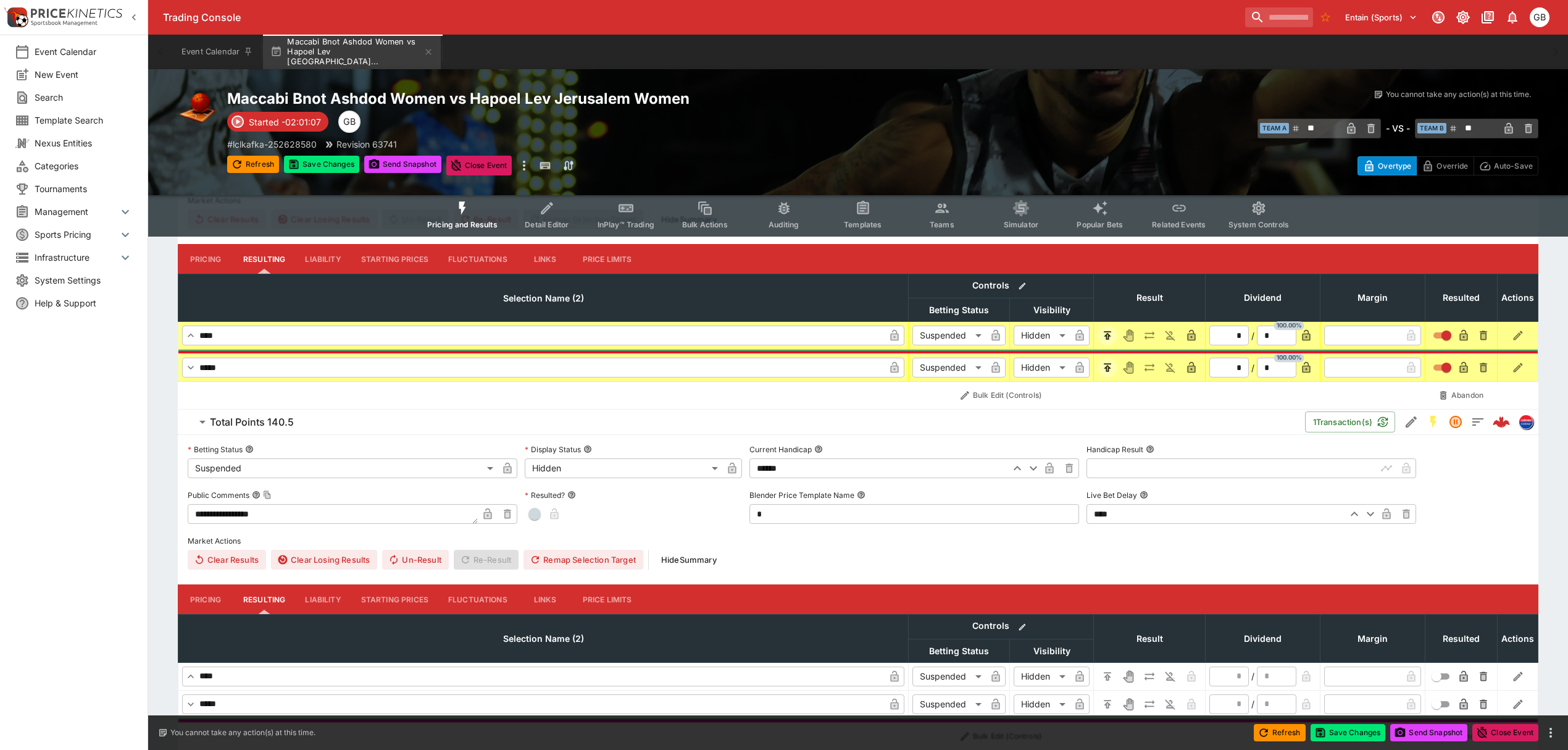
type input "**********"
click at [1124, 470] on input "text" at bounding box center [1232, 467] width 290 height 20
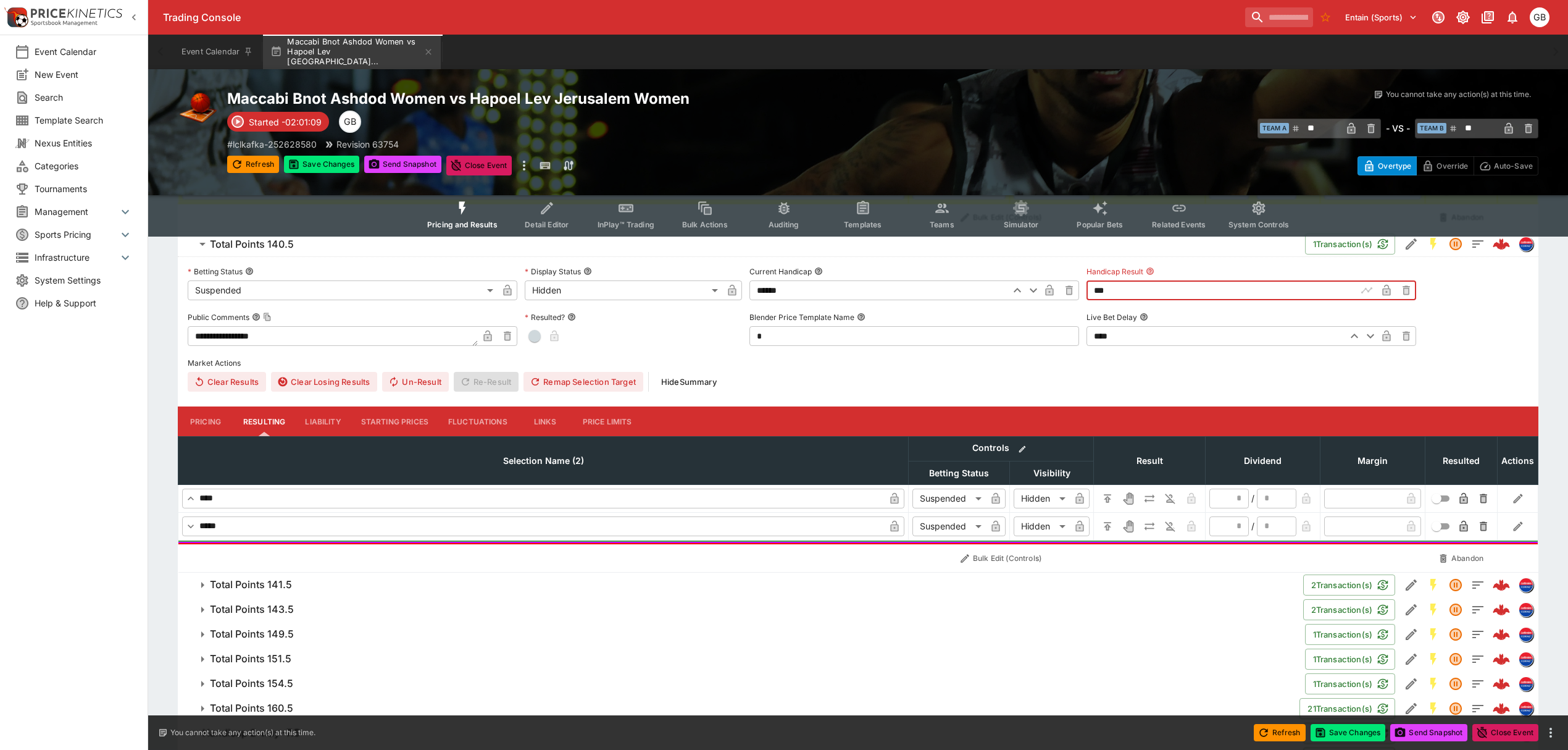
scroll to position [1001, 0]
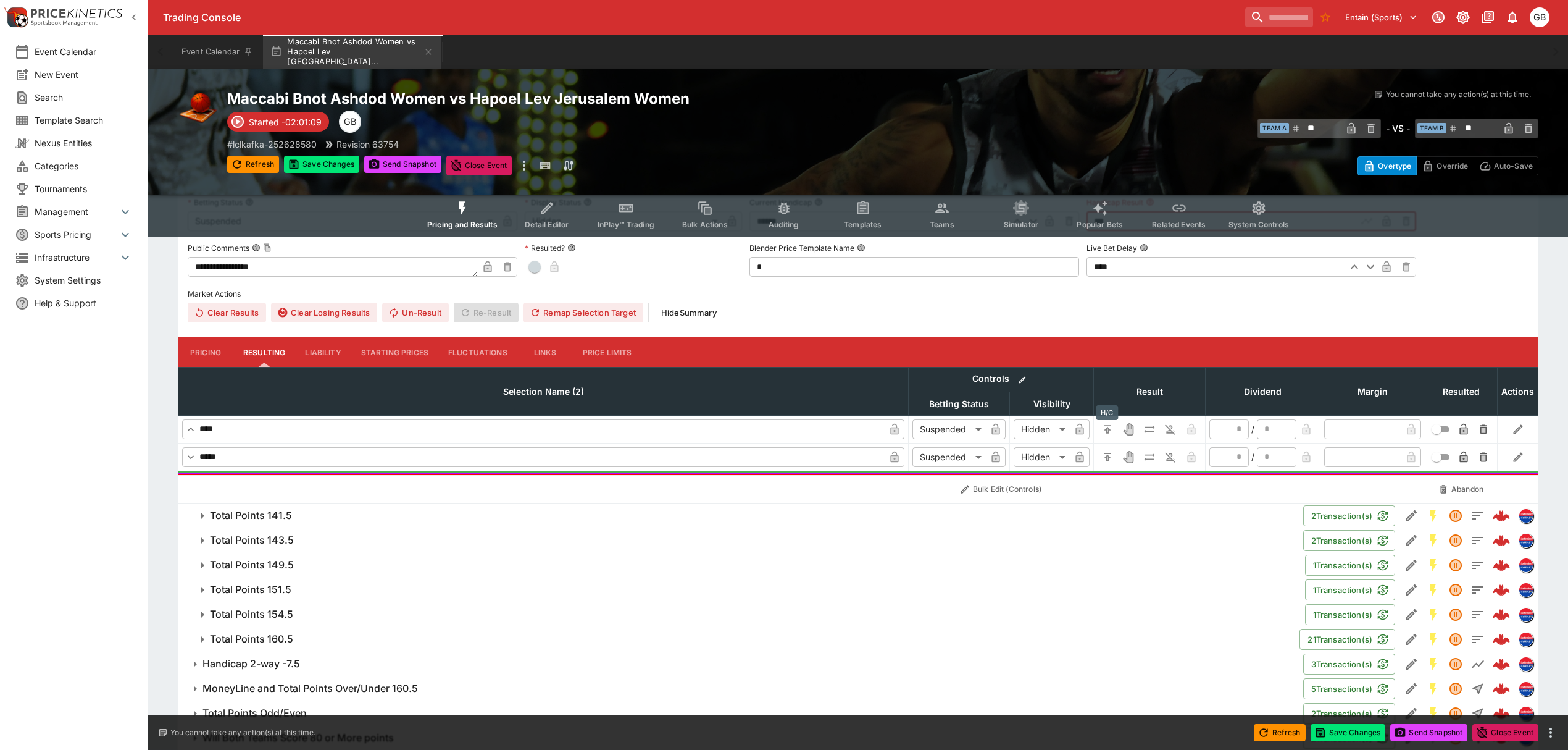
type input "******"
click at [1101, 432] on button "H/C" at bounding box center [1107, 429] width 20 height 20
type input "*"
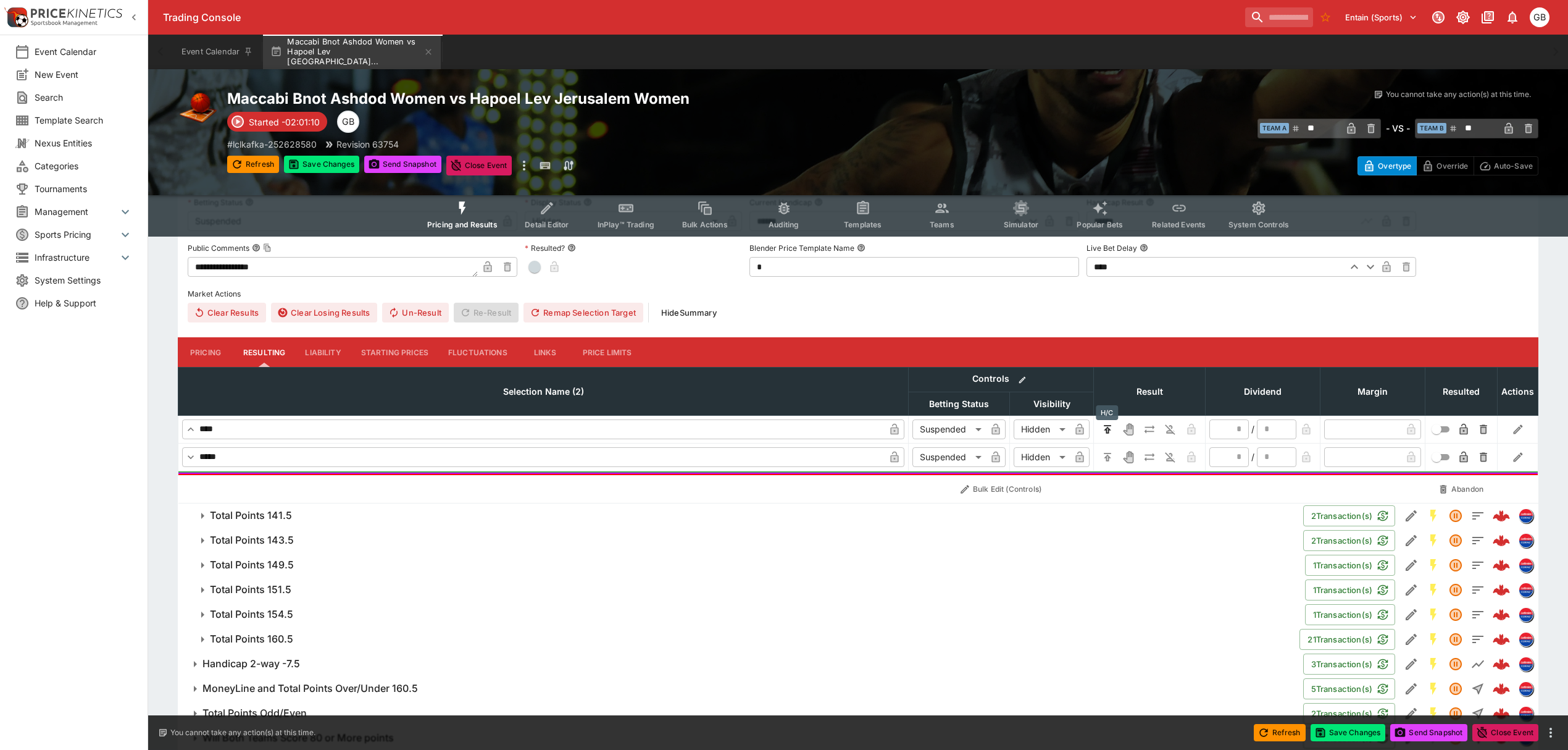
type input "*"
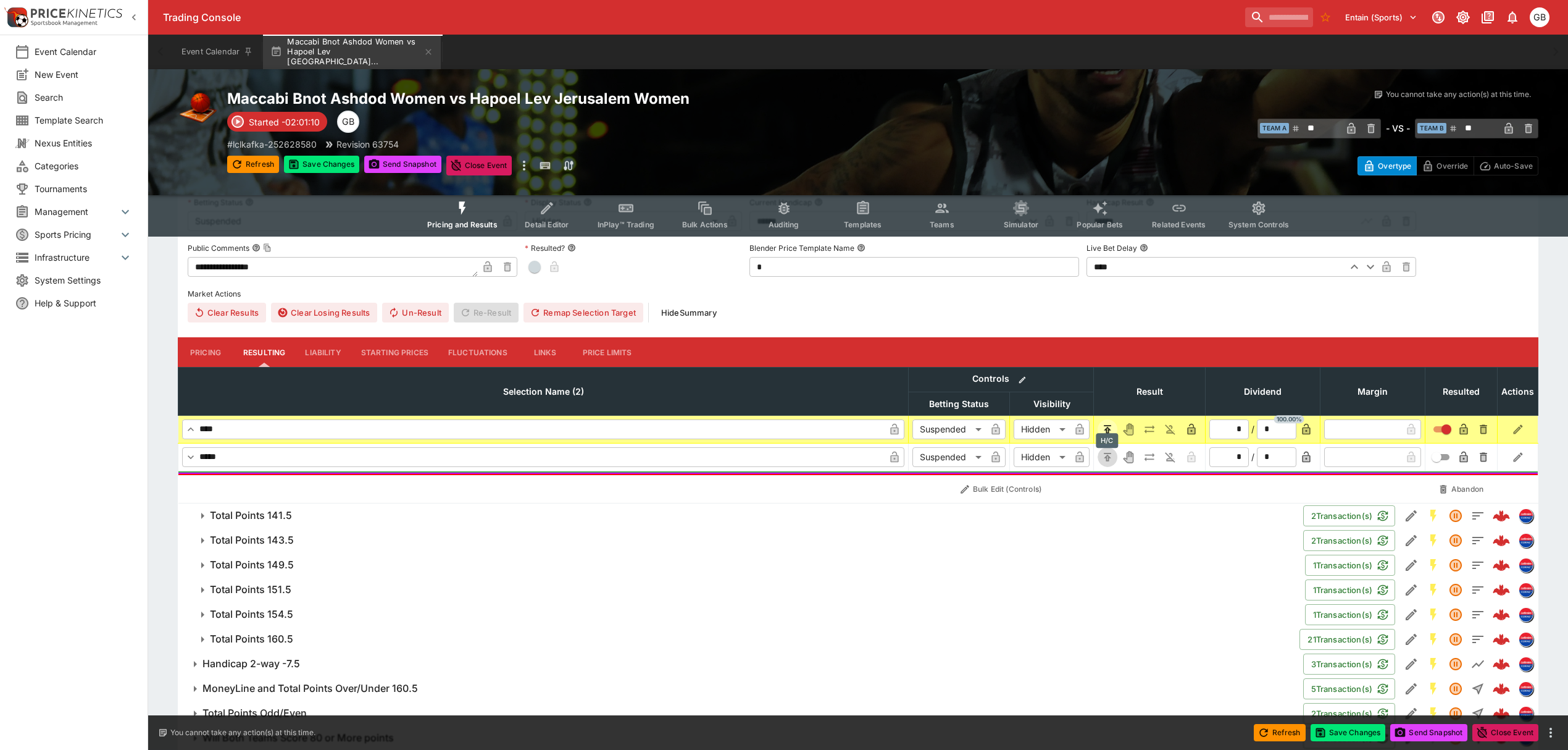
click at [1114, 463] on icon "H/C" at bounding box center [1107, 456] width 12 height 12
type input "*"
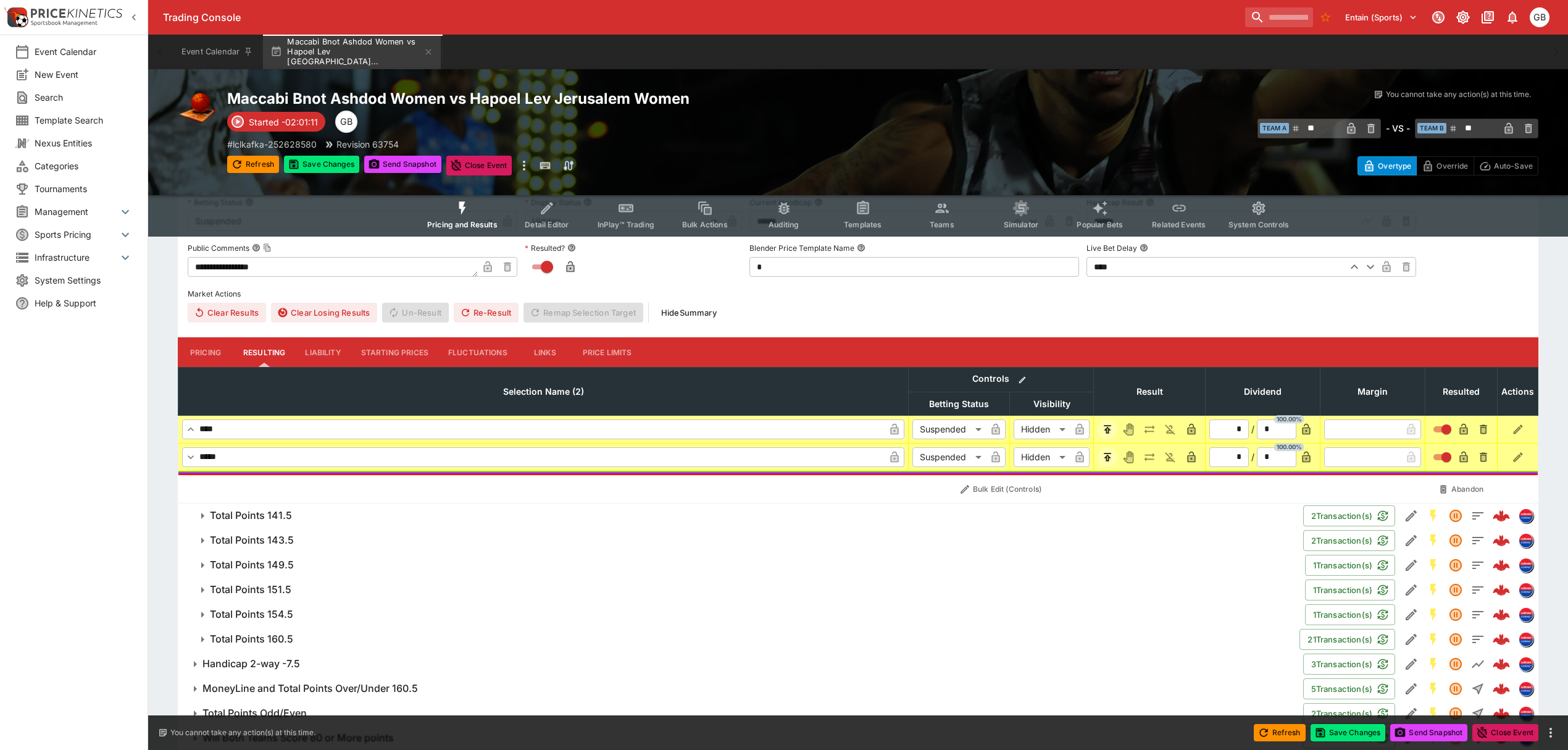
click at [355, 522] on span "Total Points 141.5" at bounding box center [752, 515] width 1084 height 13
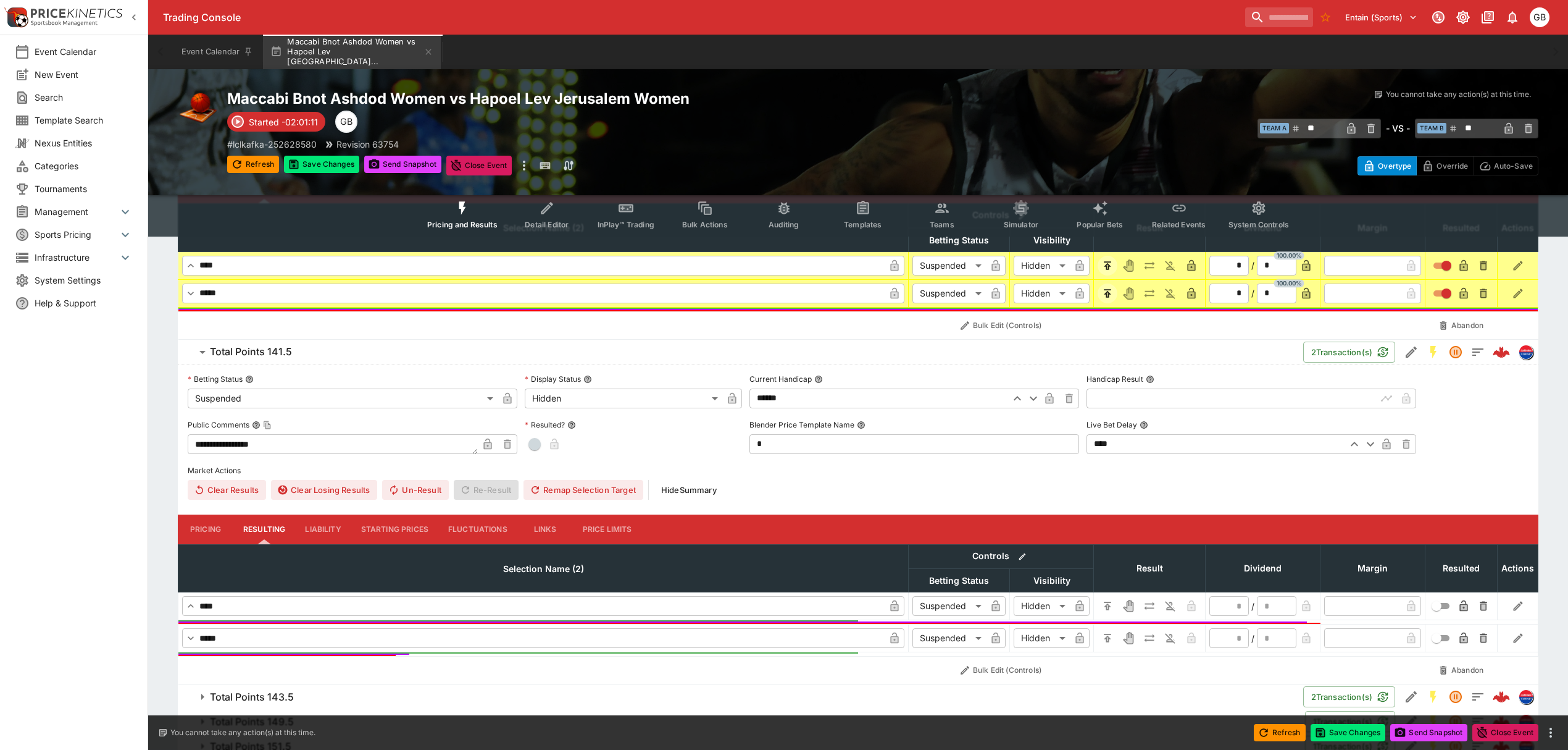
scroll to position [1165, 0]
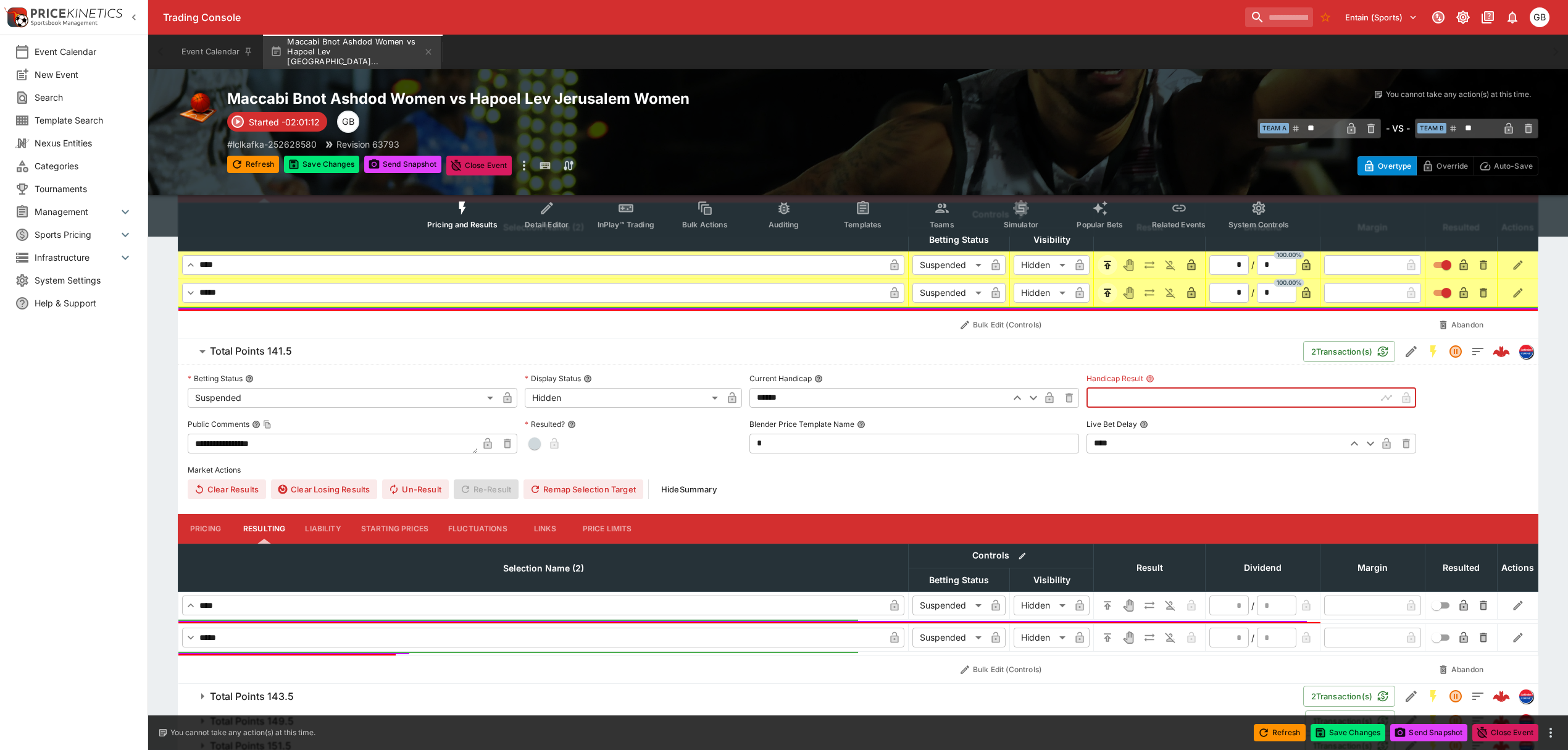
click at [1142, 405] on input "text" at bounding box center [1232, 398] width 290 height 20
type input "******"
click at [1106, 607] on icon "H/C" at bounding box center [1108, 605] width 8 height 8
type input "*"
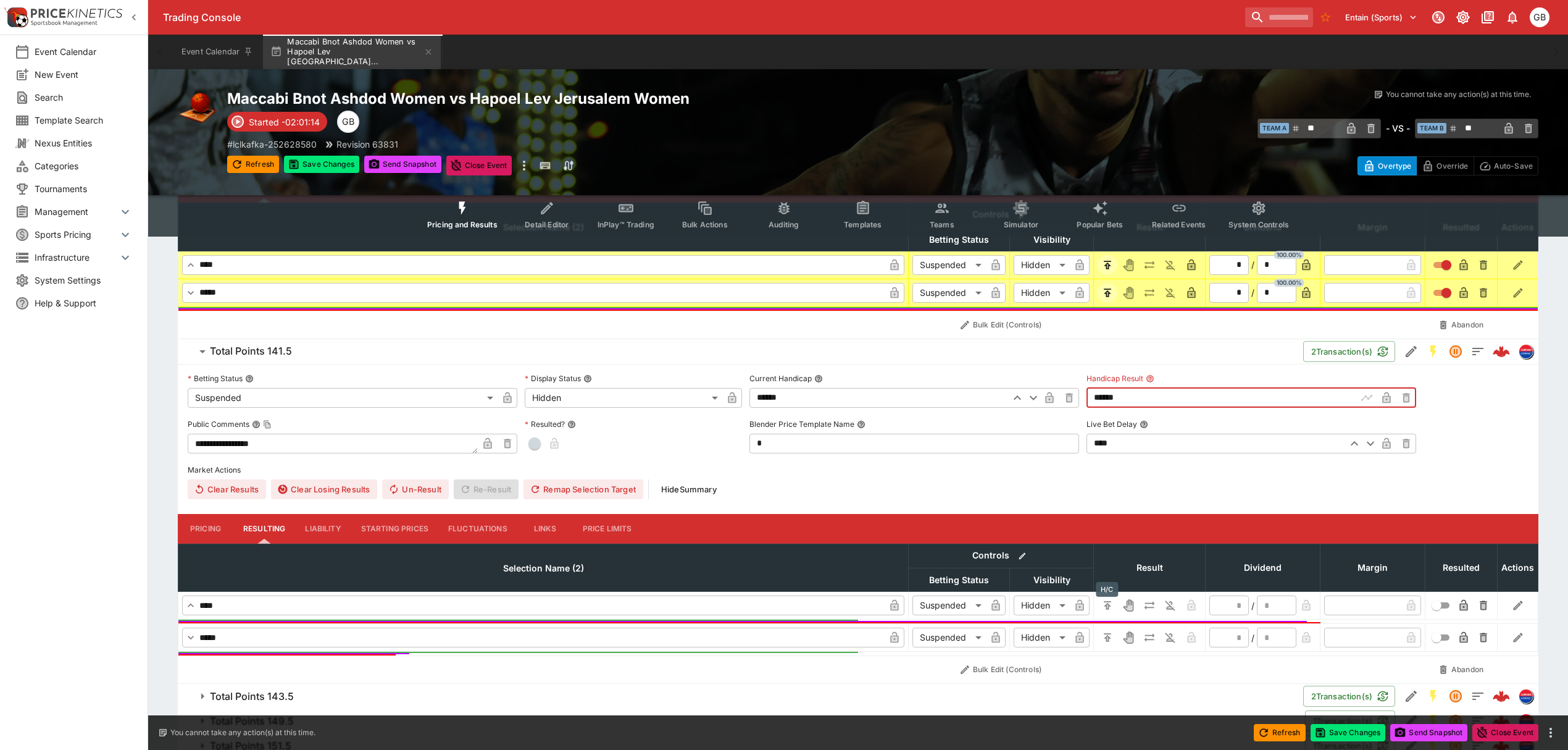
type input "*"
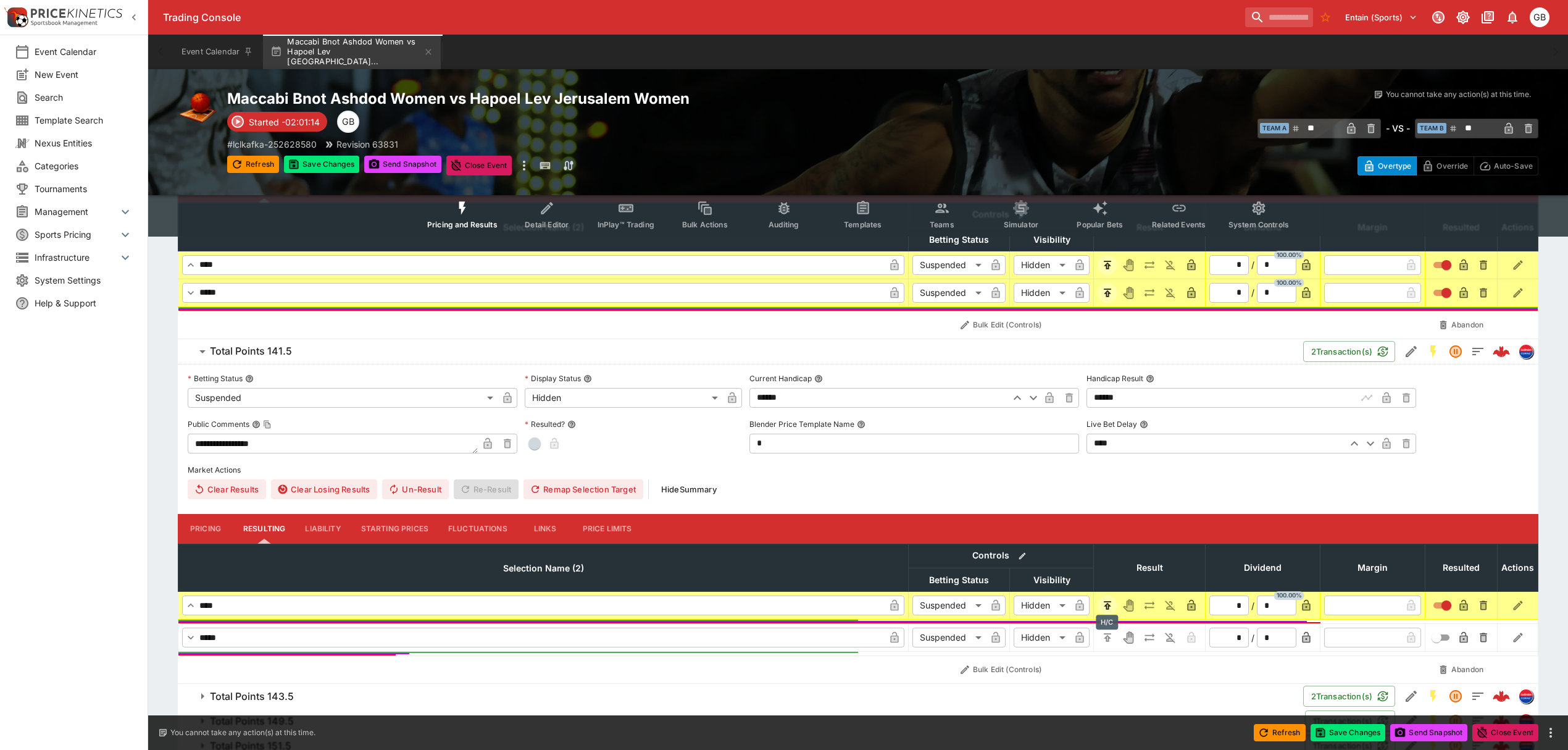
click at [1105, 635] on icon "H/C" at bounding box center [1107, 637] width 12 height 12
type input "*"
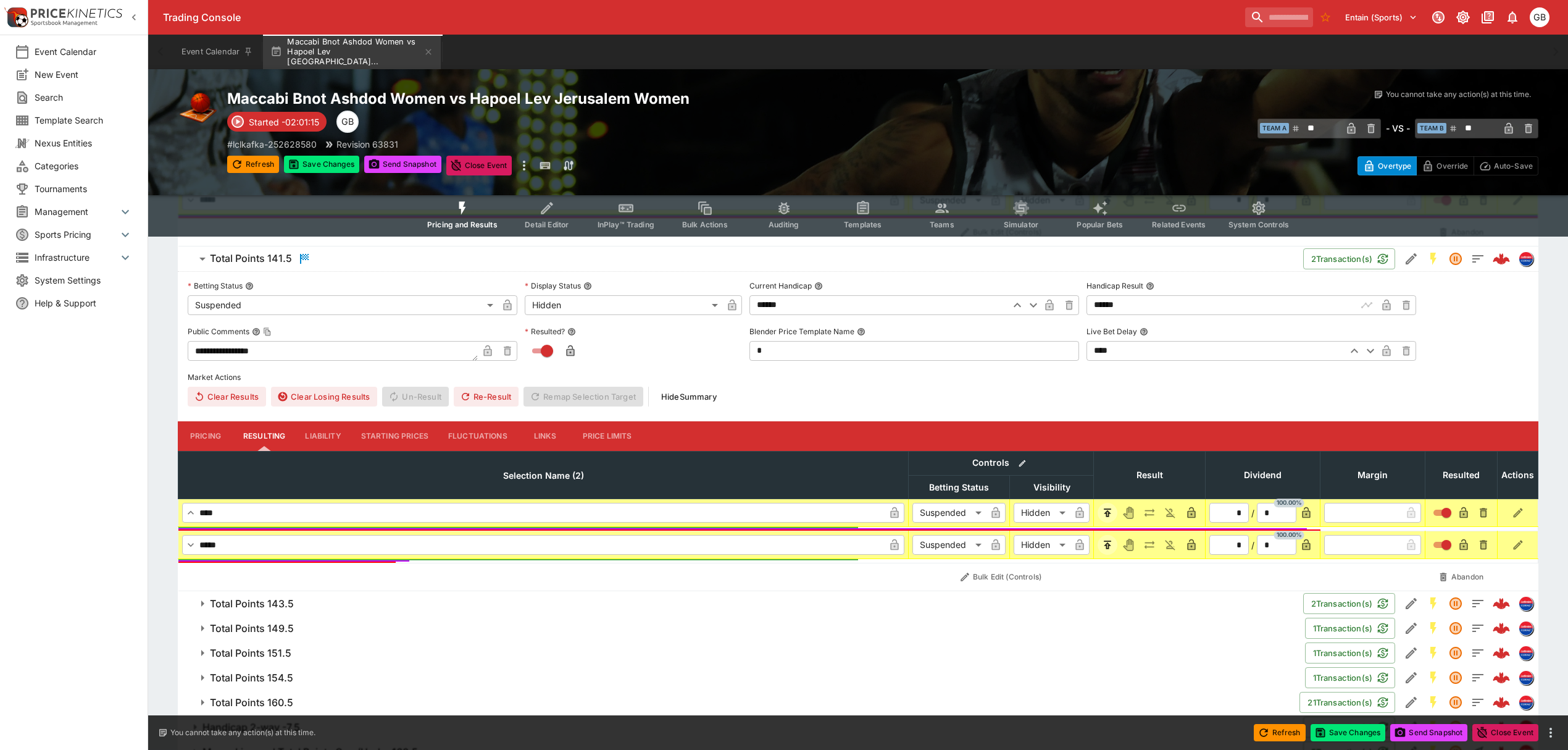
scroll to position [1391, 0]
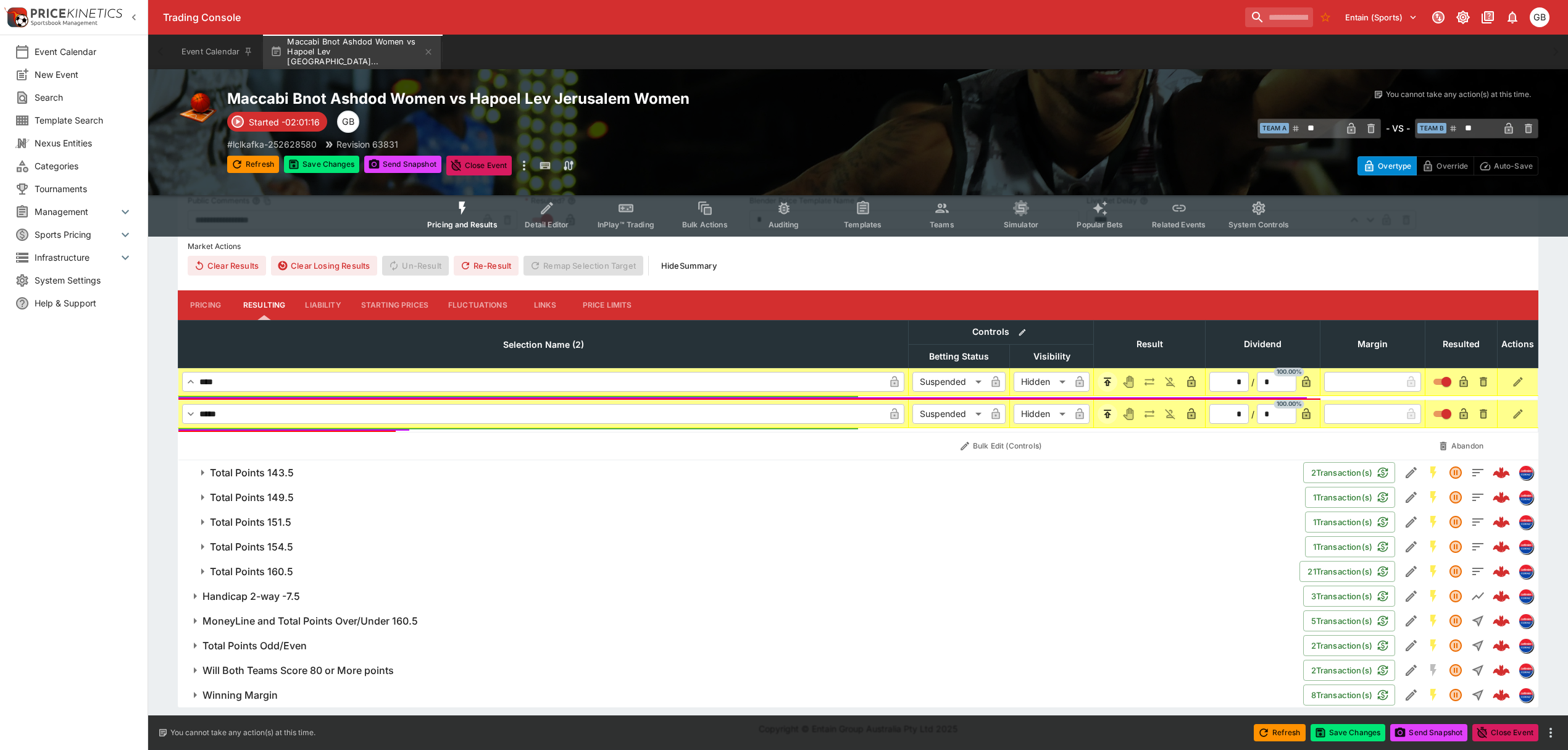
click at [306, 469] on span "Total Points 143.5" at bounding box center [752, 473] width 1084 height 13
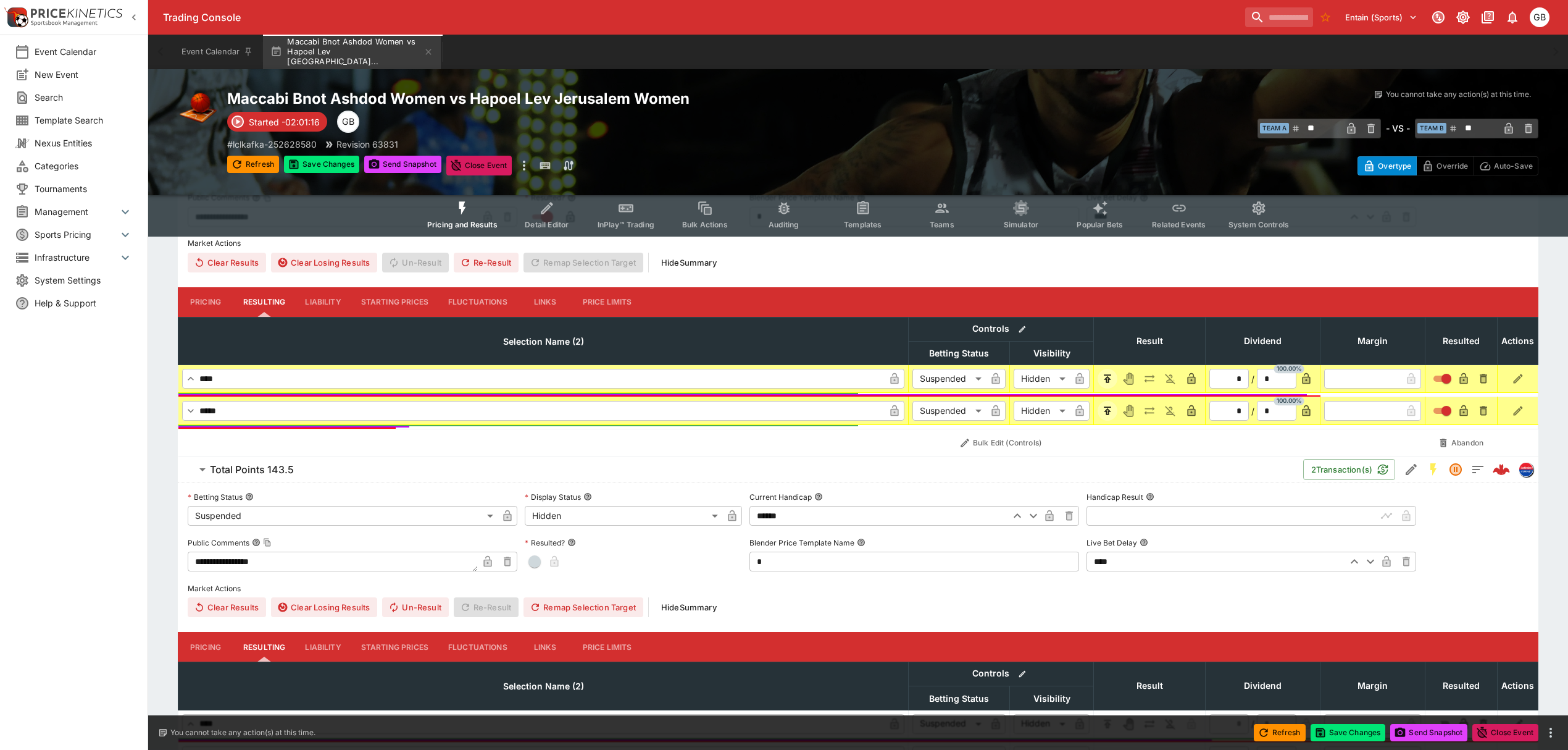
click at [1200, 524] on input "text" at bounding box center [1232, 515] width 290 height 20
type input "***"
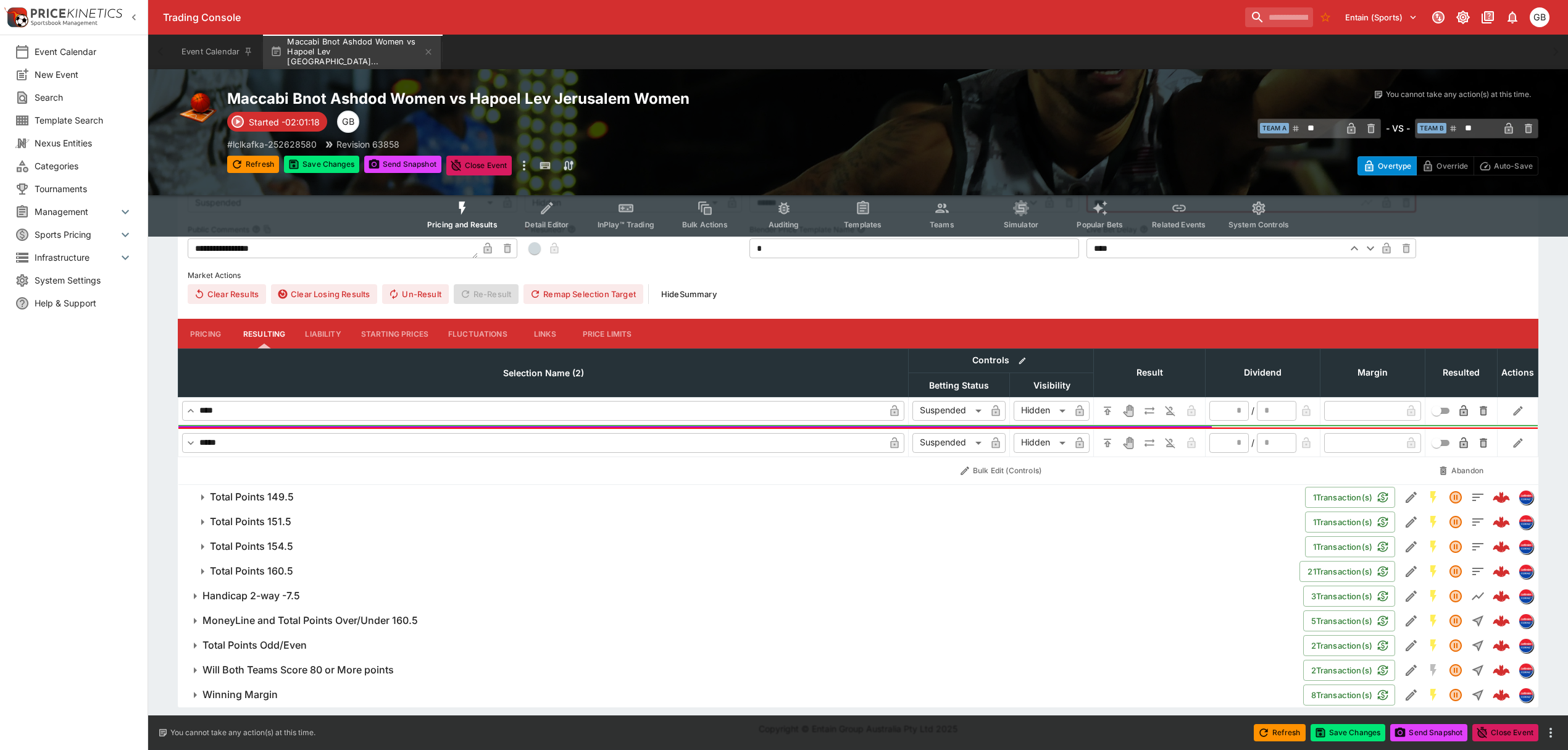
type input "******"
click at [1110, 406] on icon "H/C" at bounding box center [1108, 410] width 8 height 8
type input "*"
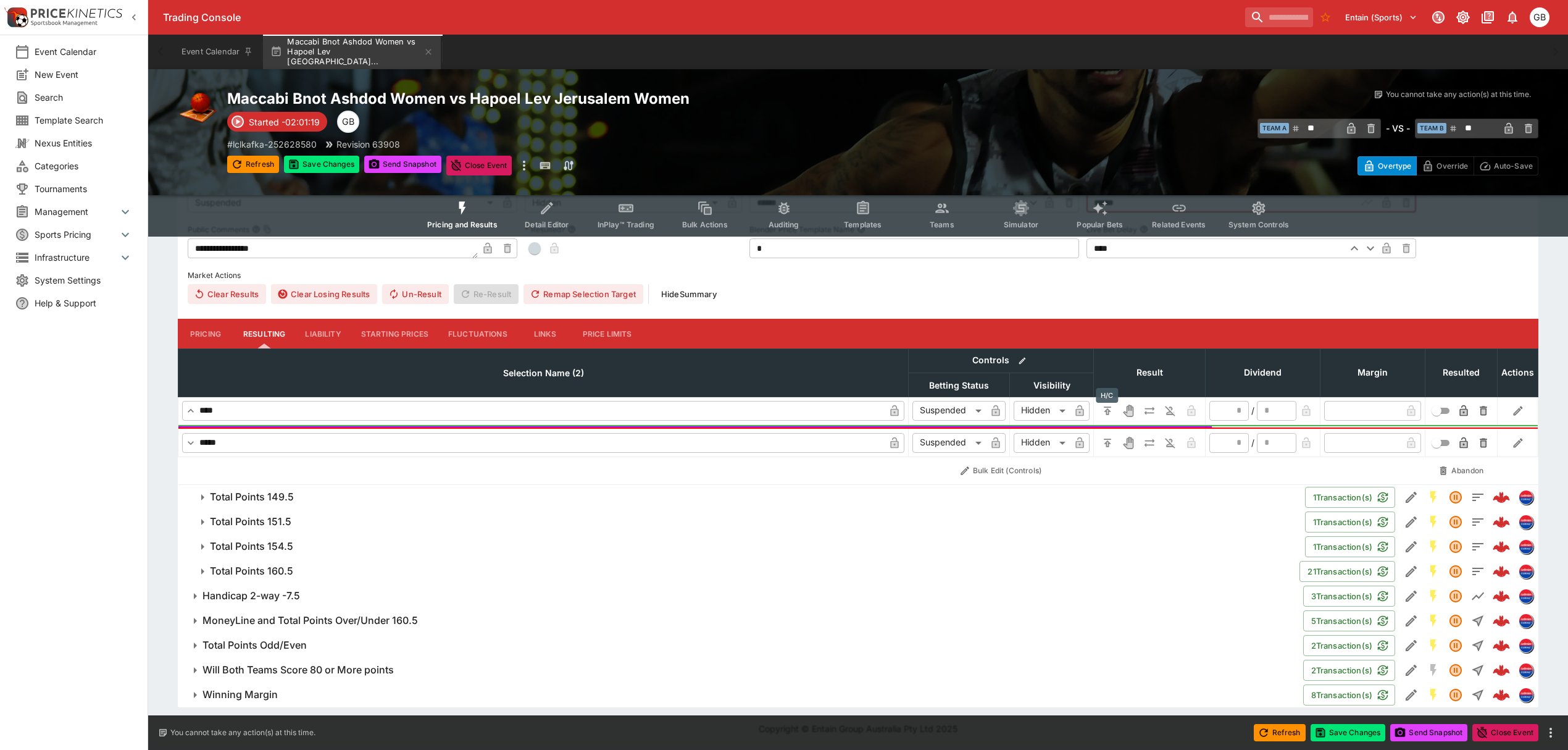
type input "*"
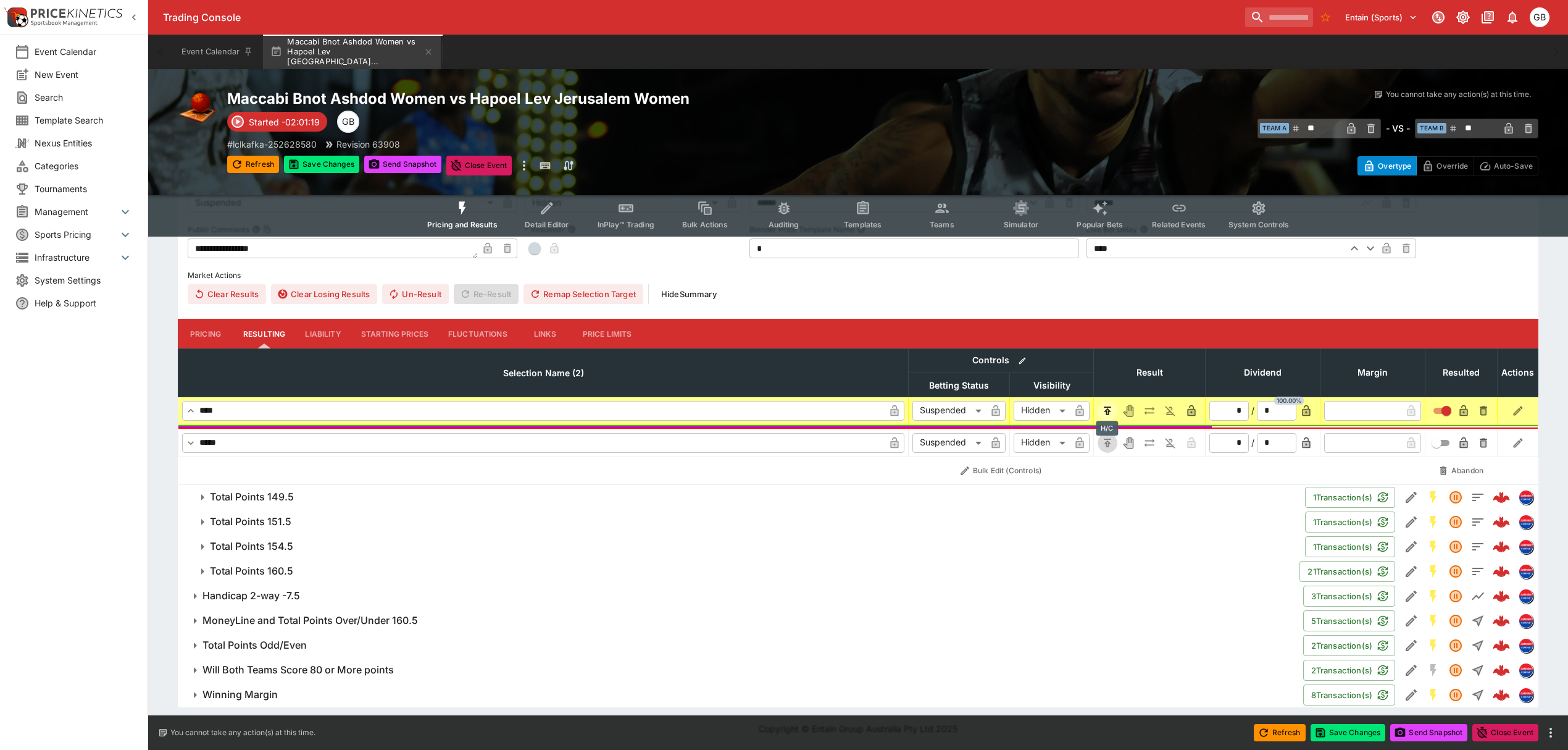
click at [1110, 443] on icon "H/C" at bounding box center [1108, 442] width 8 height 8
type input "*"
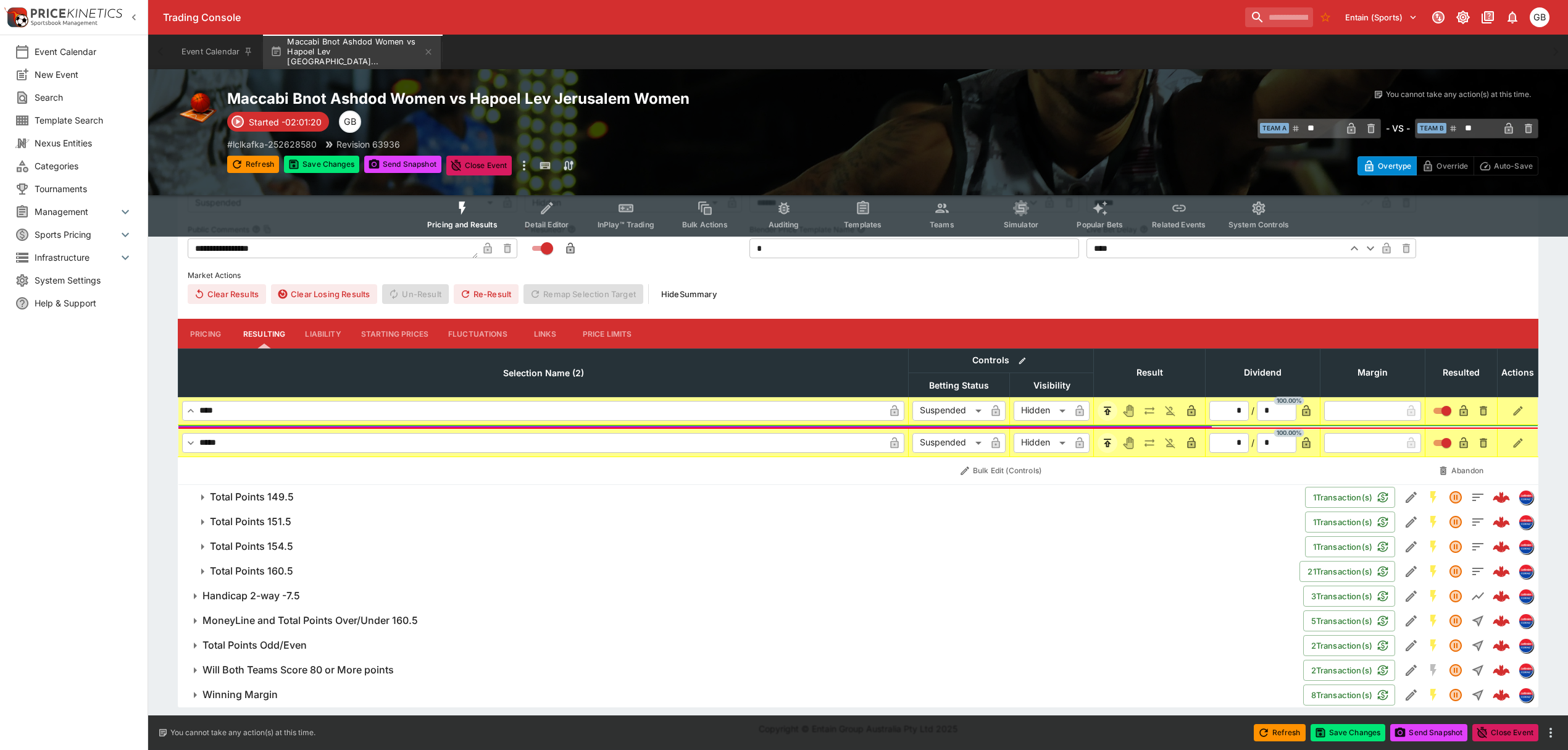
click at [341, 497] on span "Total Points 149.5" at bounding box center [753, 497] width 1086 height 13
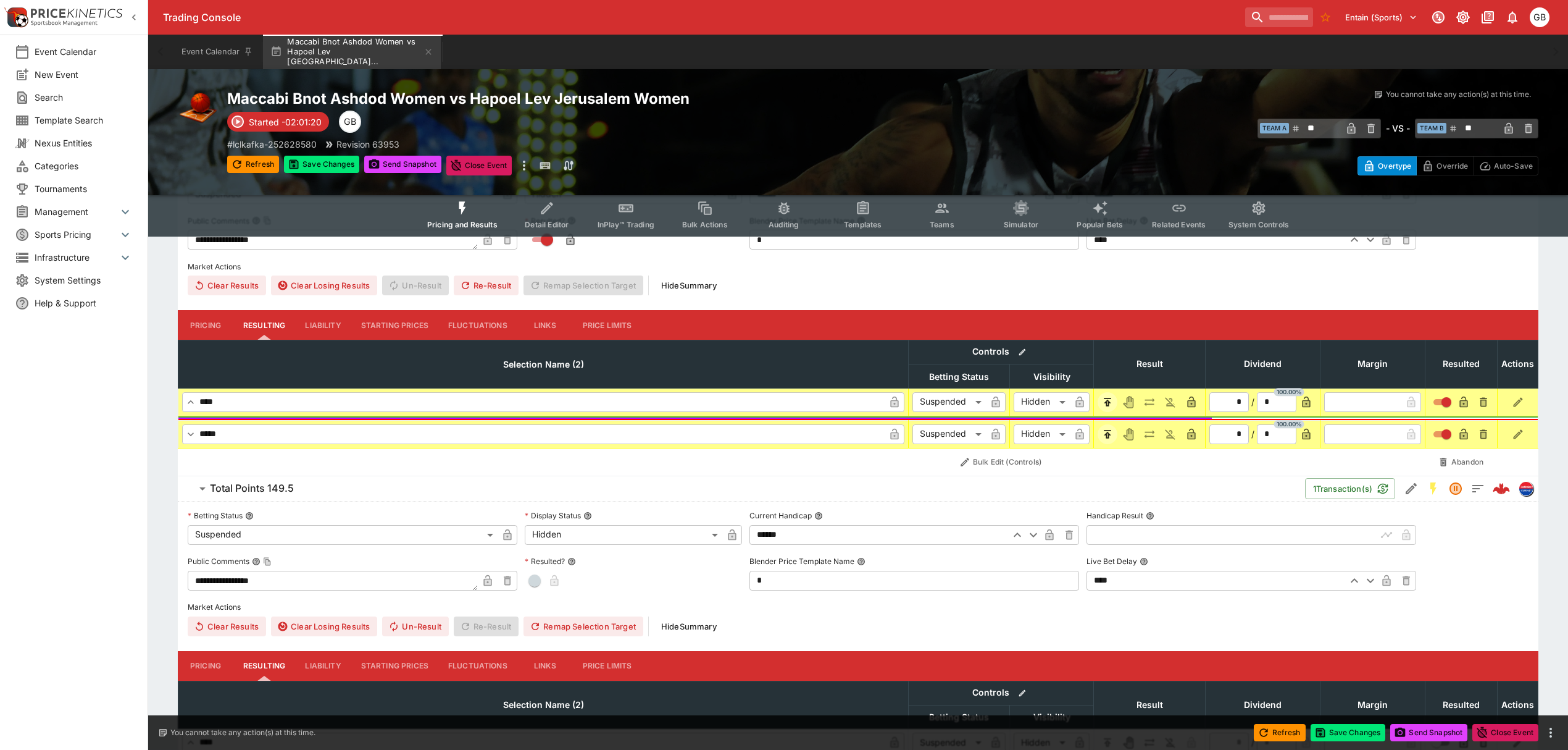
scroll to position [1955, 0]
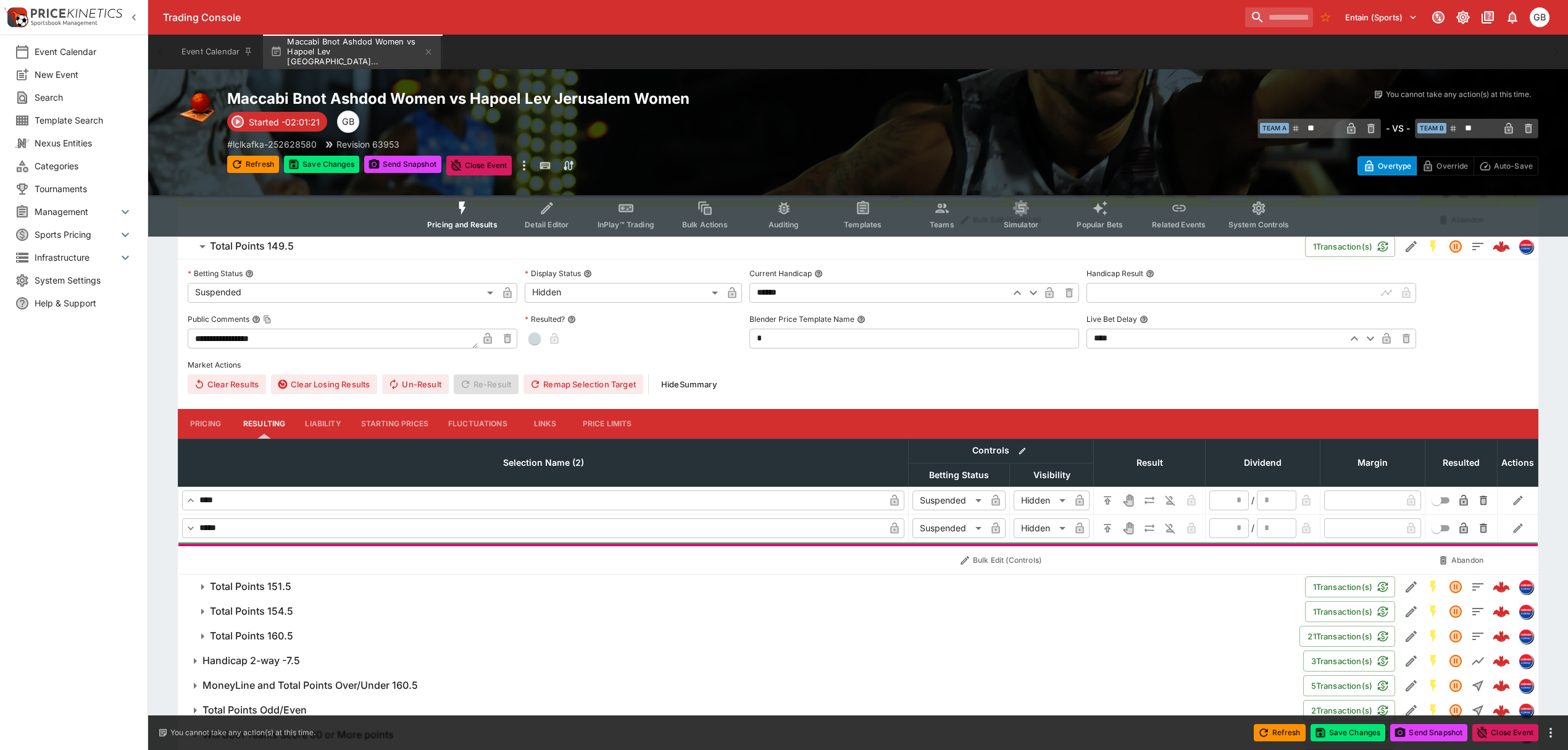
click at [1110, 302] on input "text" at bounding box center [1232, 291] width 290 height 20
type input "******"
click at [1109, 500] on icon "H/C" at bounding box center [1108, 499] width 8 height 8
click at [1110, 528] on icon "H/C" at bounding box center [1107, 528] width 12 height 12
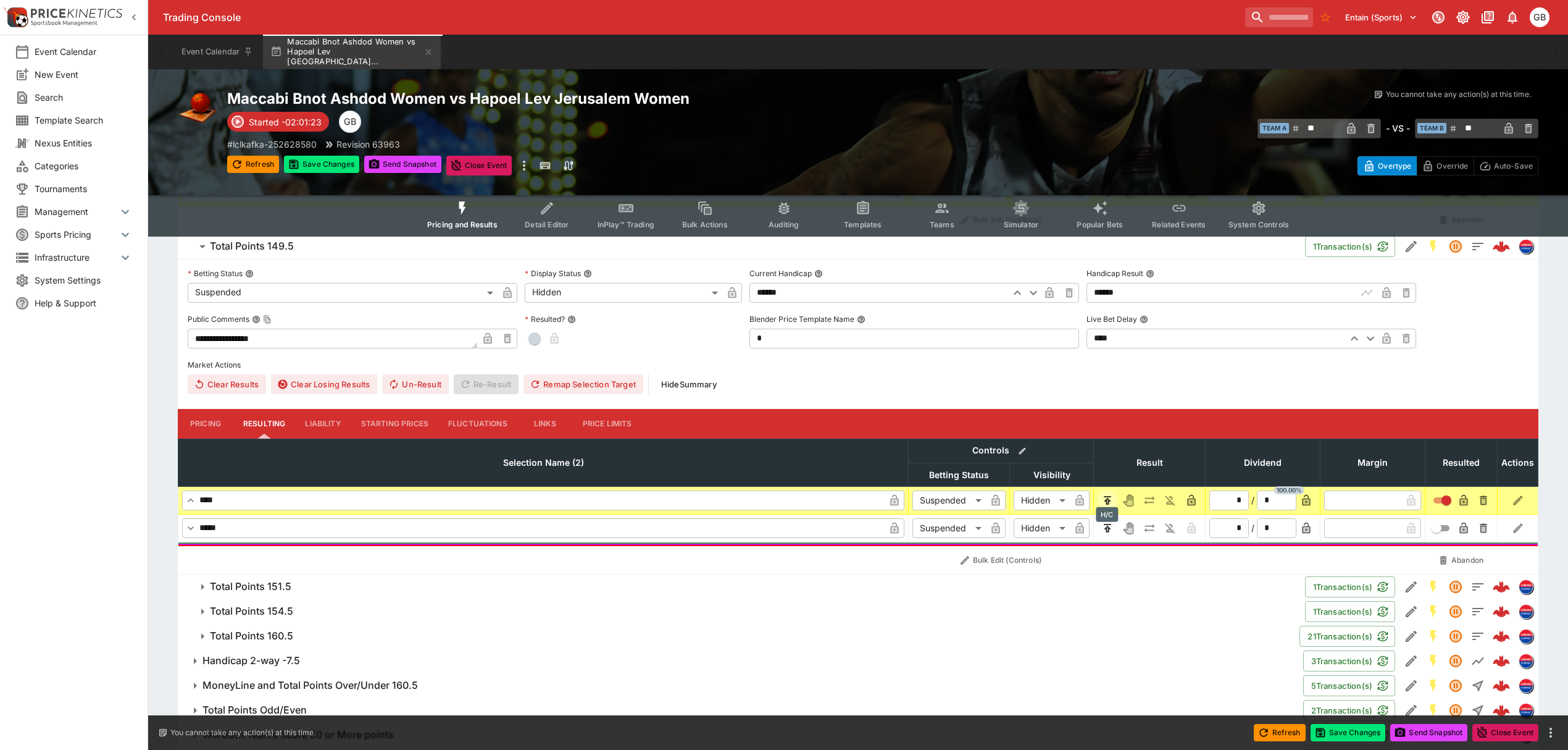
type input "*"
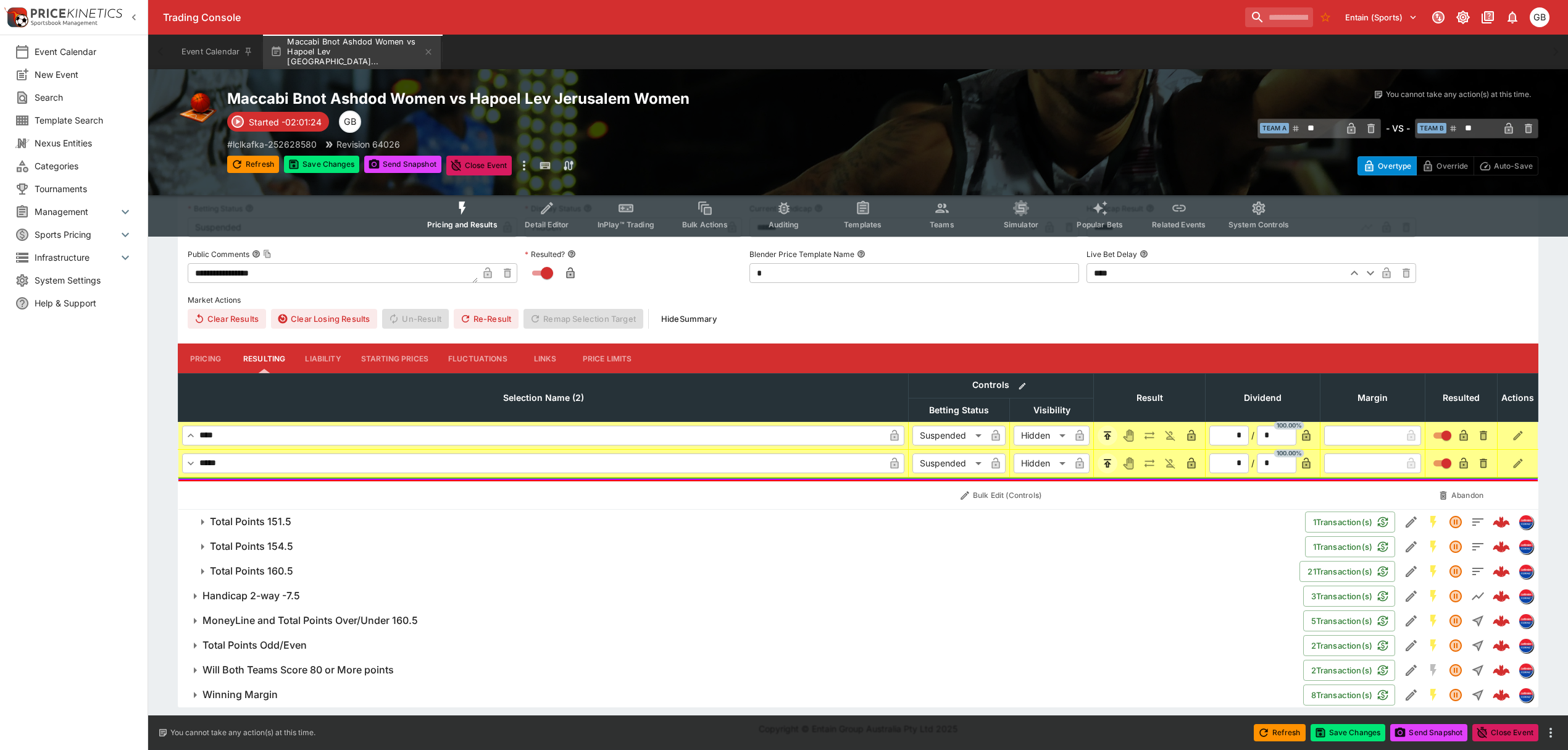
scroll to position [996, 0]
click at [330, 164] on button "Save Changes" at bounding box center [321, 164] width 75 height 17
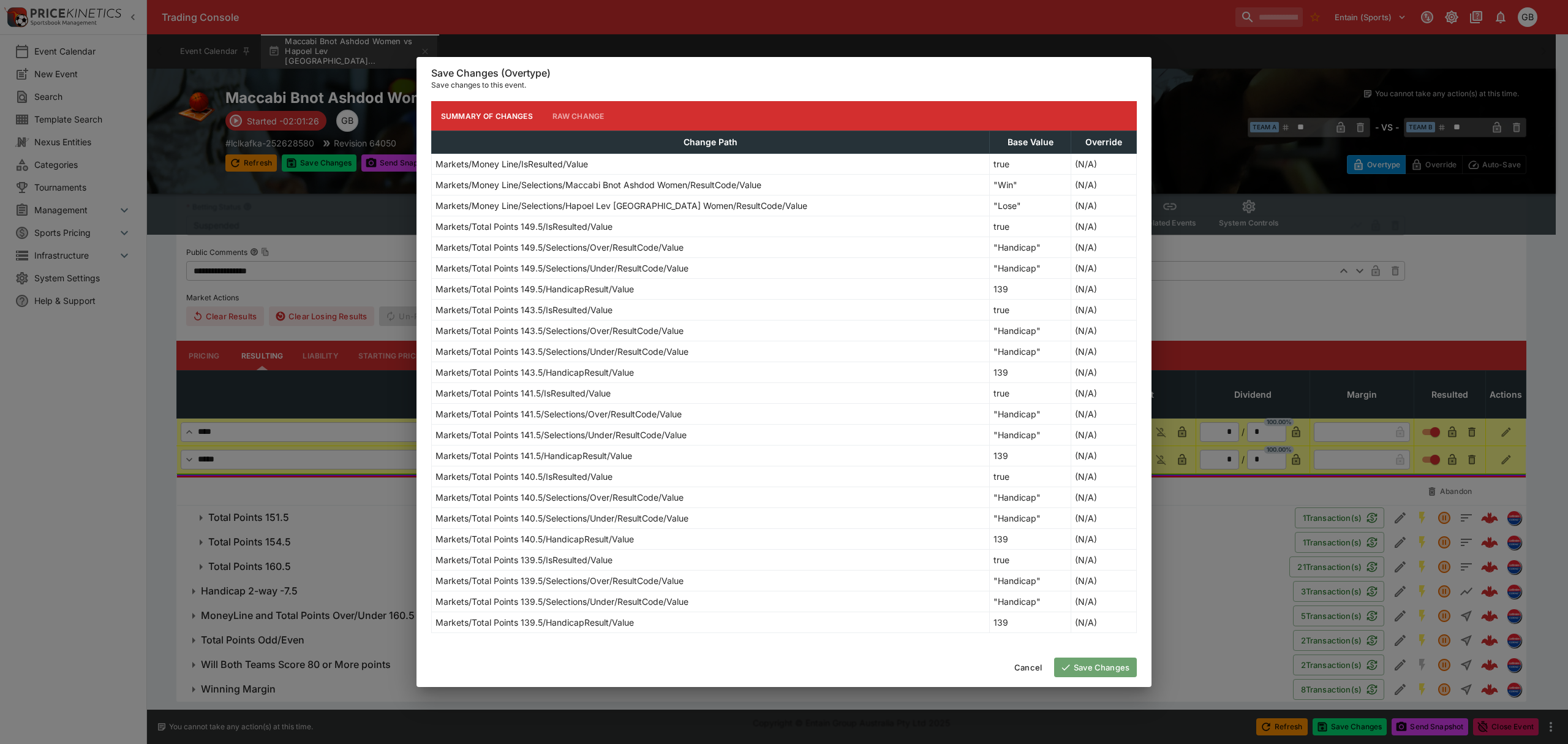
click at [1083, 670] on button "Save Changes" at bounding box center [1095, 666] width 82 height 20
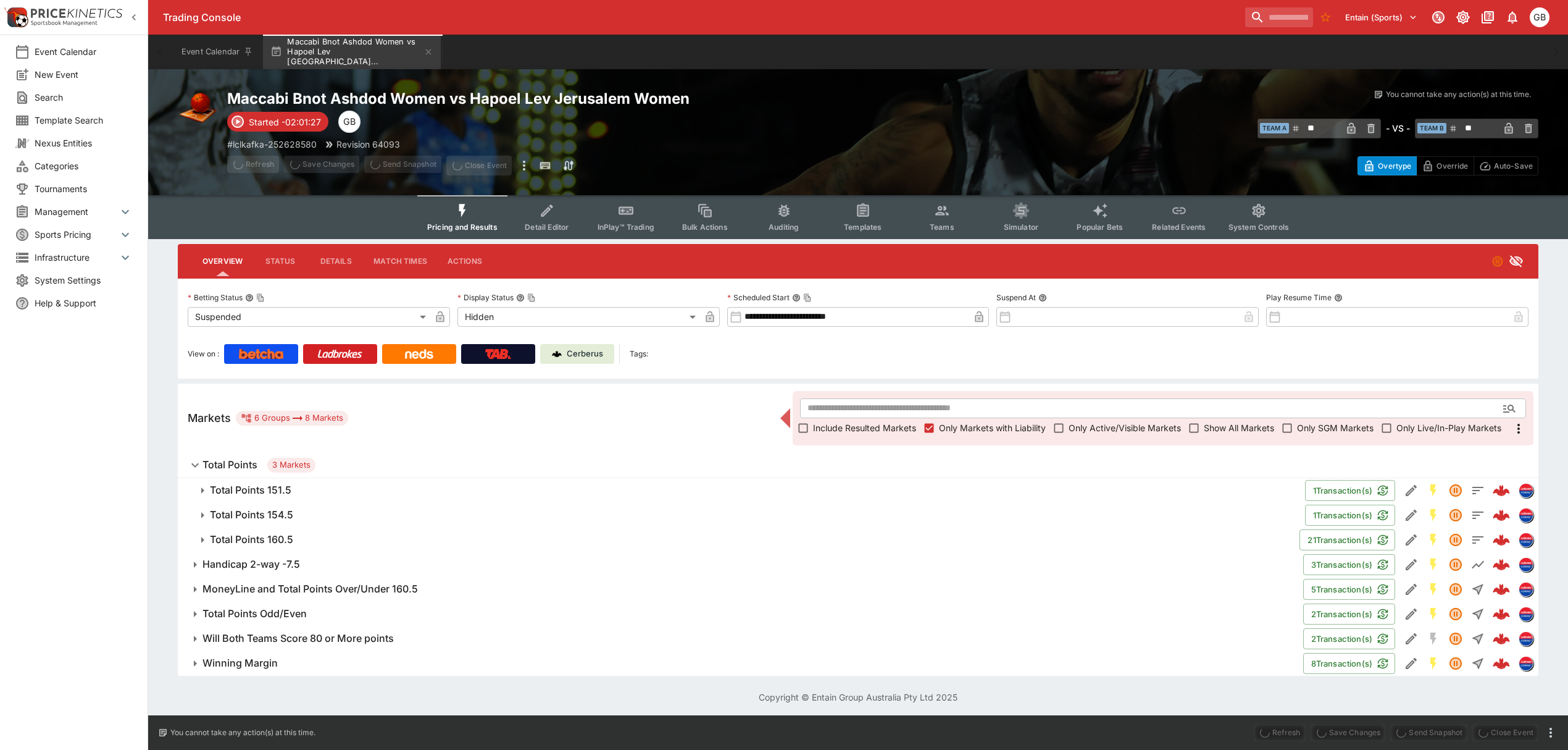
scroll to position [0, 0]
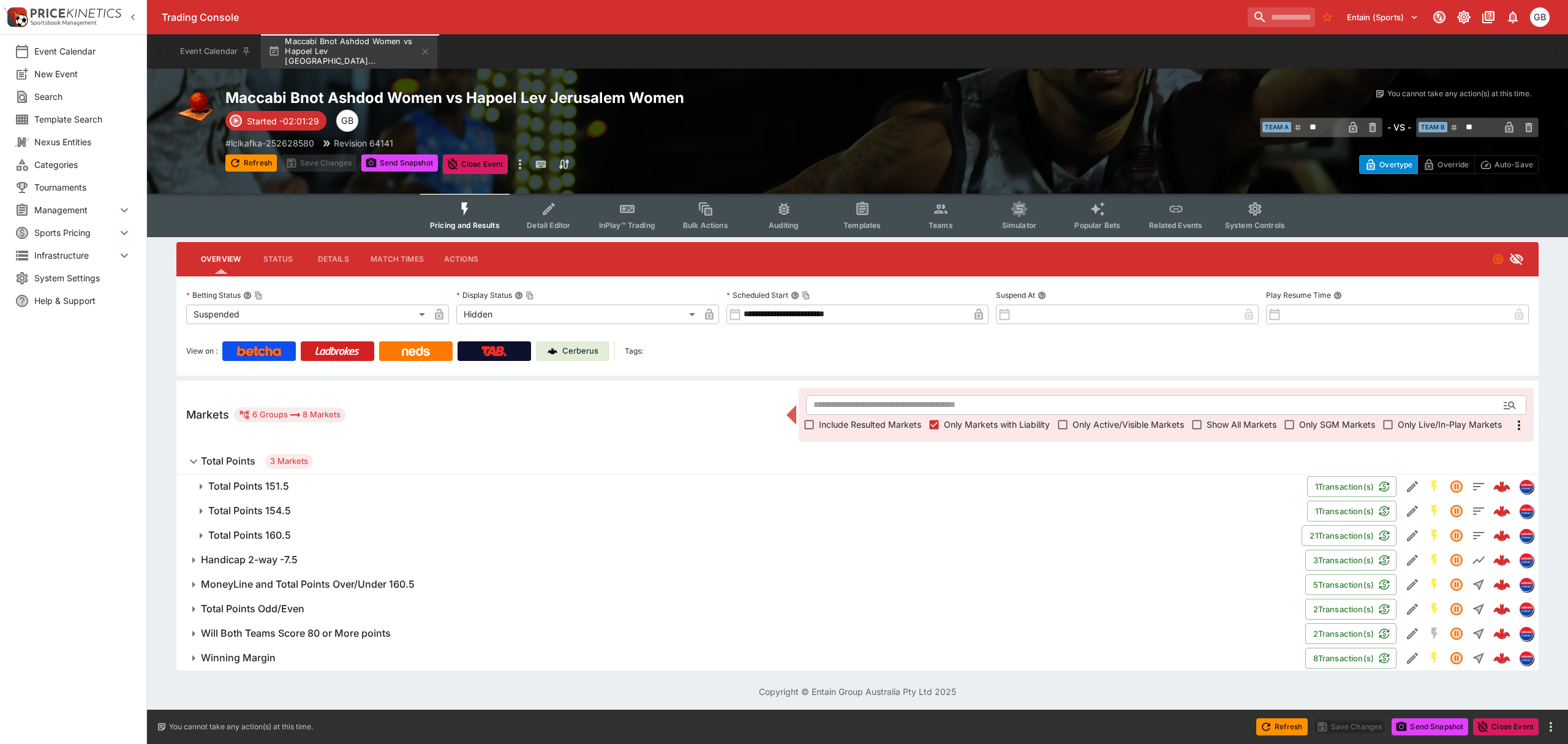
click at [388, 150] on div "Maccabi Bnot Ashdod Women vs Hapoel Lev Jerusalem Women Started -02:01:29 GB # …" at bounding box center [553, 131] width 656 height 86
click at [386, 155] on button "Send Snapshot" at bounding box center [400, 163] width 77 height 17
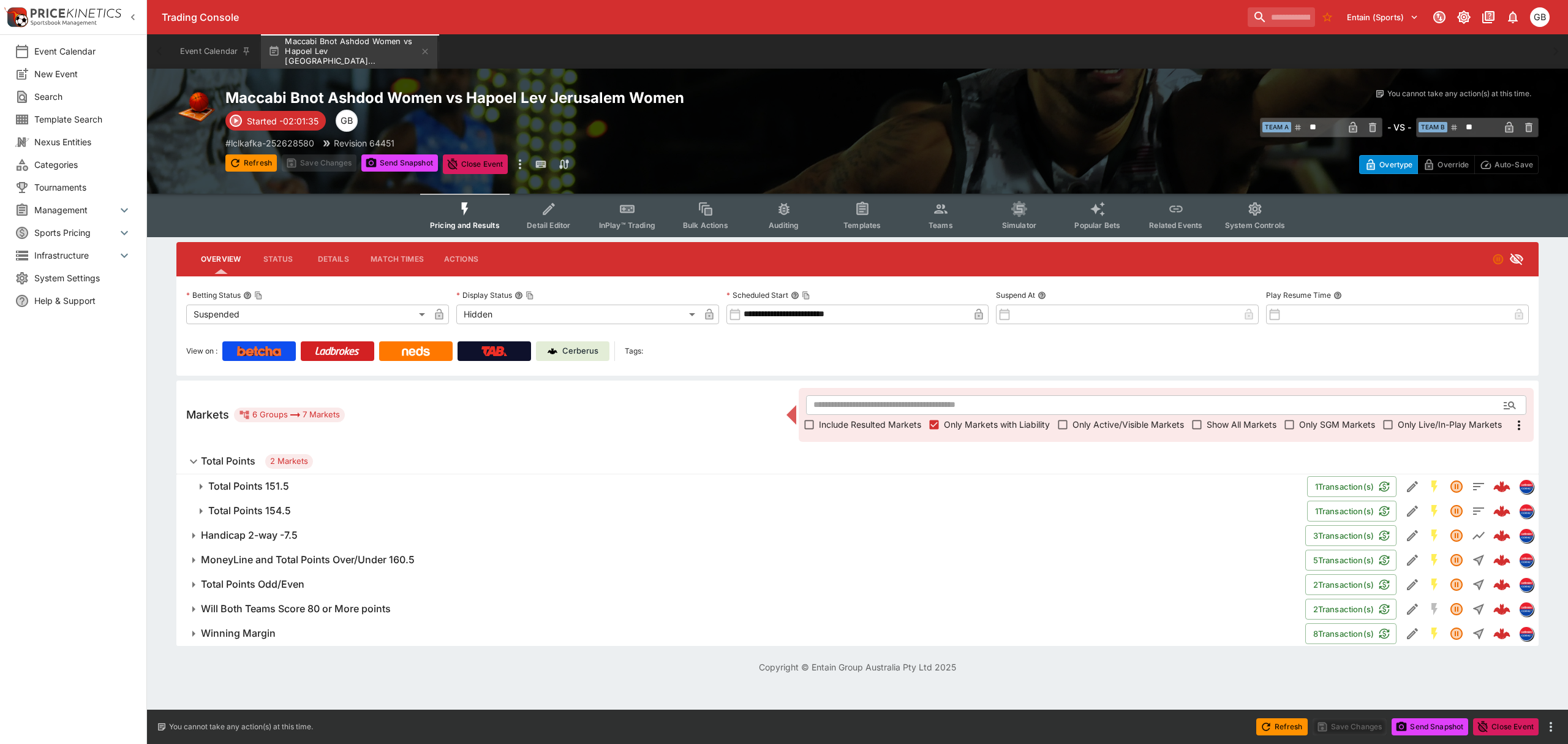
drag, startPoint x: 237, startPoint y: 481, endPoint x: 669, endPoint y: 434, distance: 434.5
click at [237, 481] on h6 "Total Points 151.5" at bounding box center [249, 486] width 81 height 13
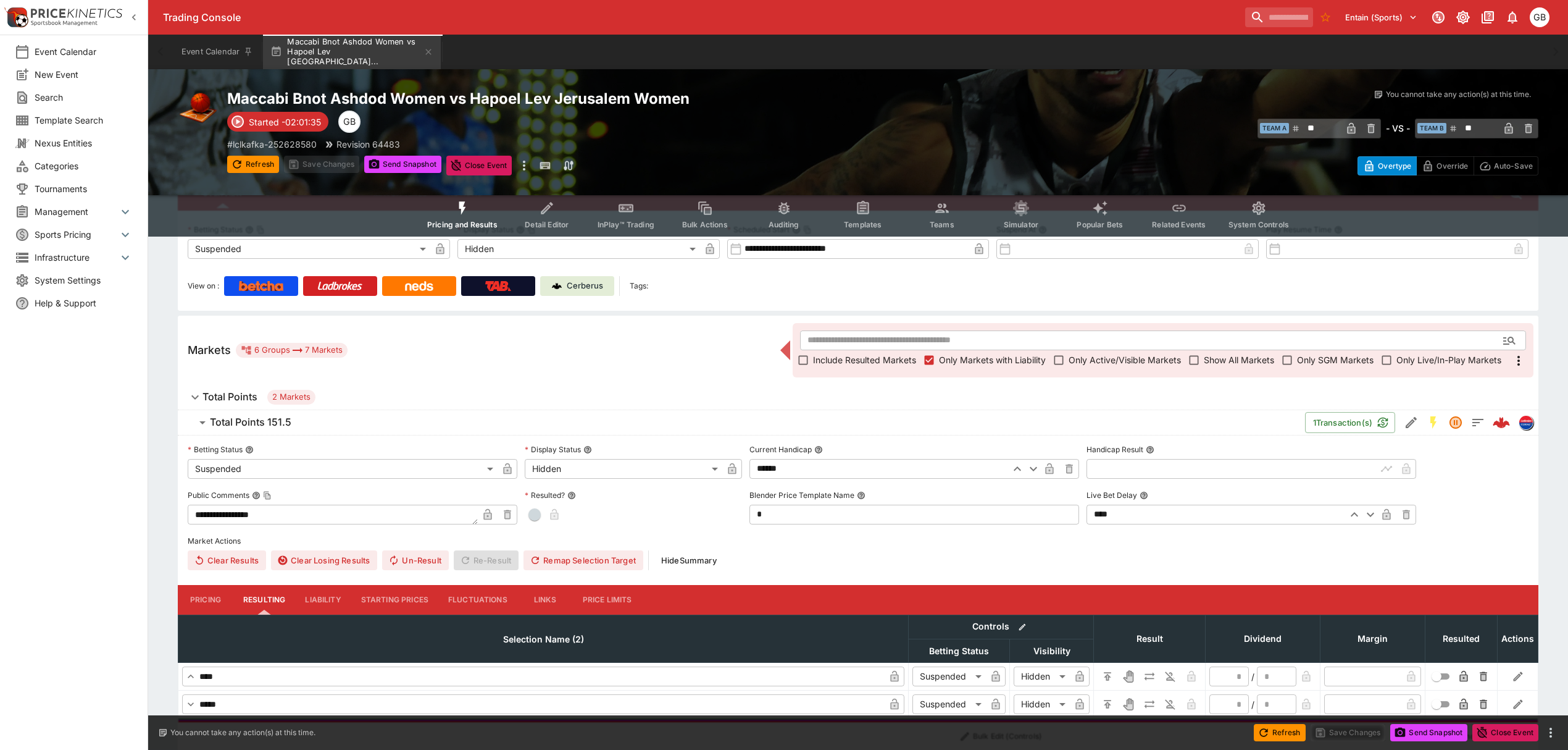
scroll to position [82, 0]
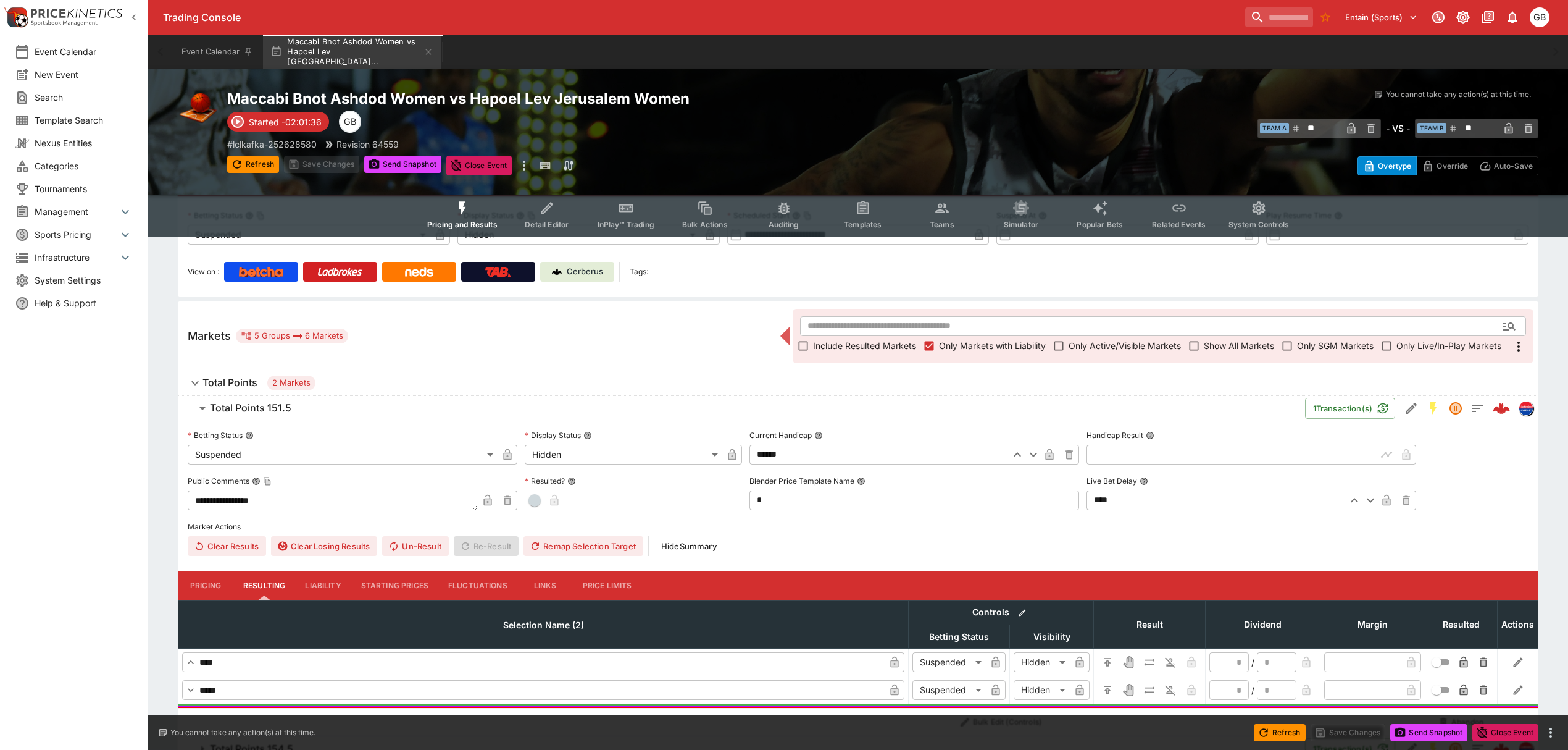
click at [1104, 448] on input "text" at bounding box center [1232, 454] width 290 height 20
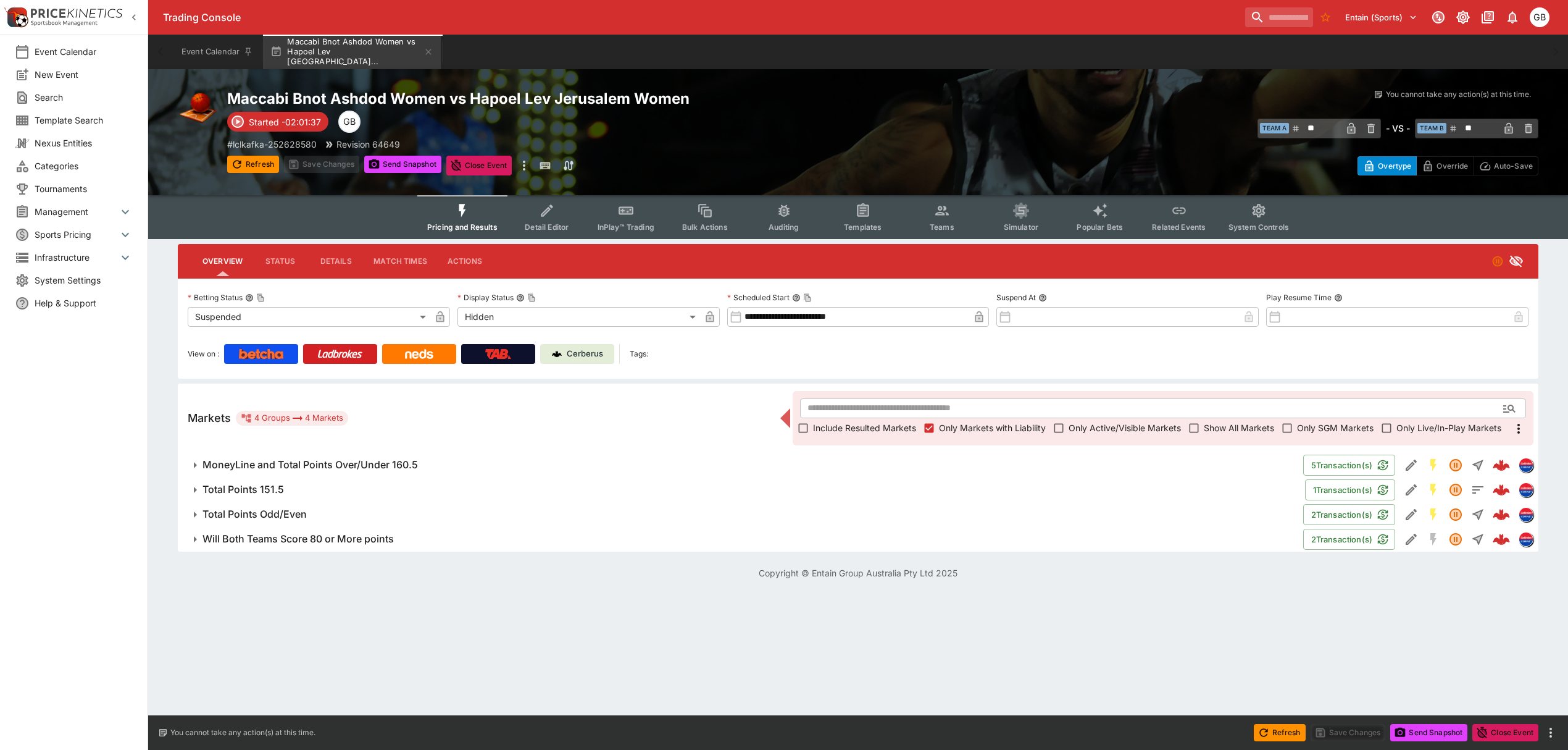
scroll to position [0, 0]
click at [315, 461] on h6 "MoneyLine and Total Points Over/Under 160.5" at bounding box center [310, 465] width 216 height 13
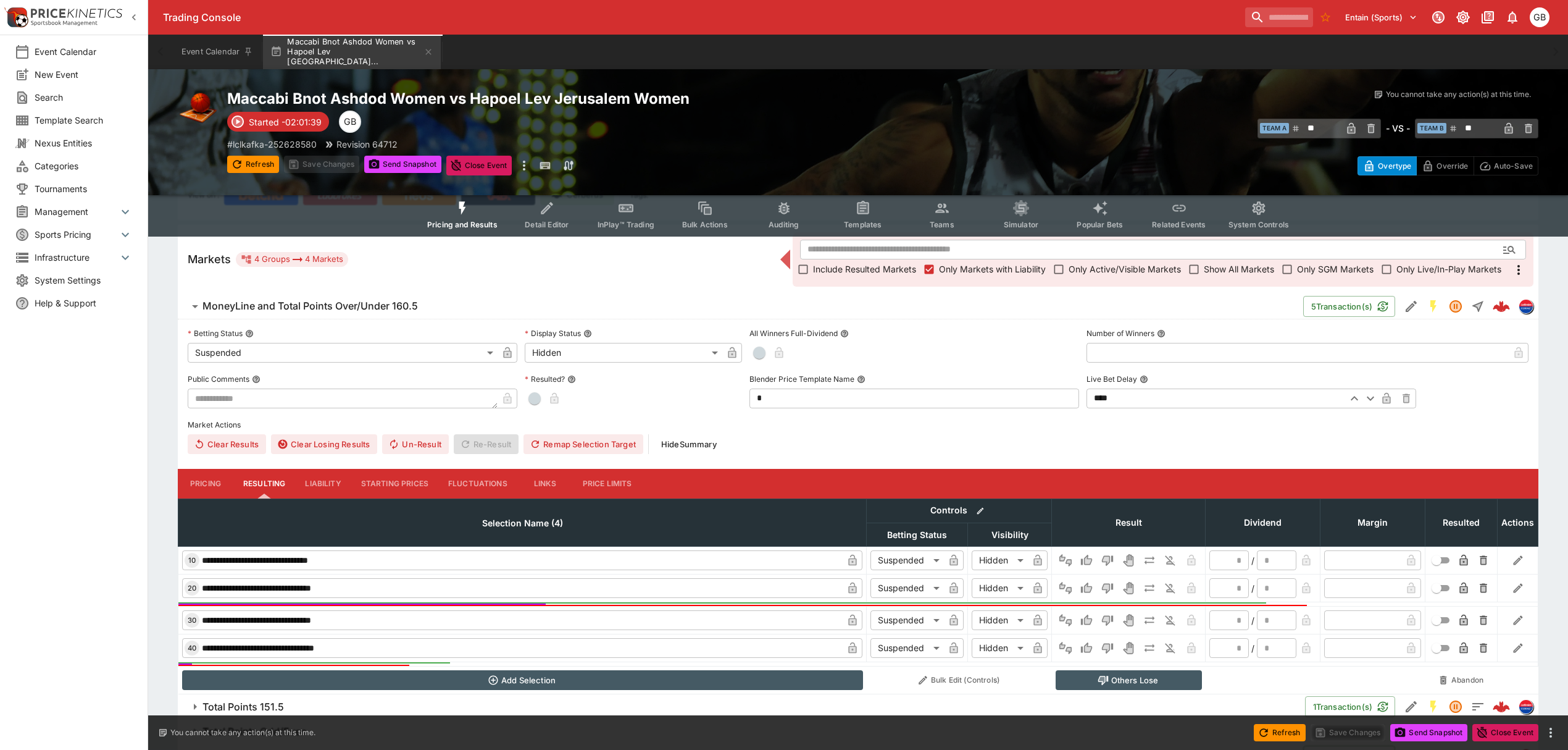
scroll to position [220, 0]
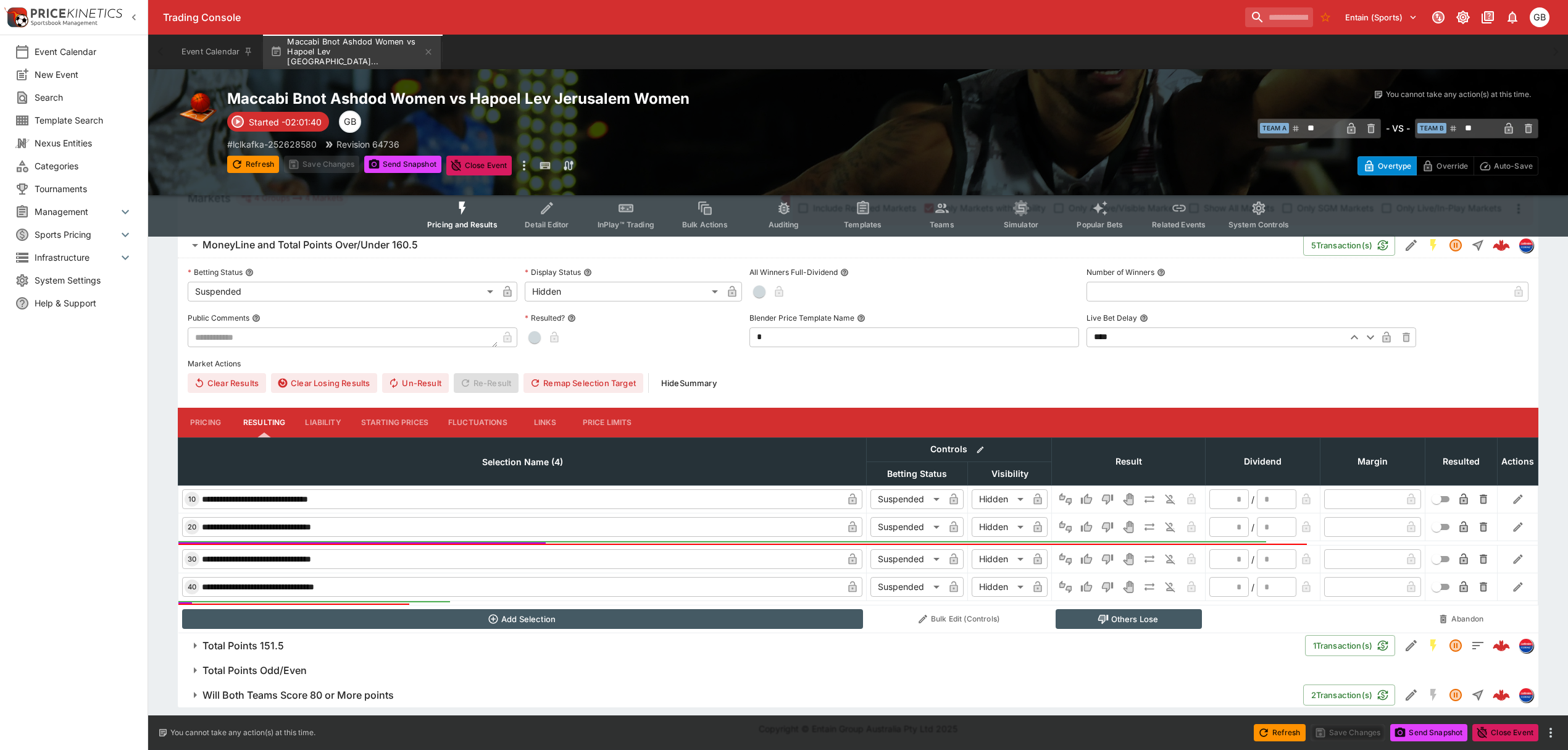
type input "*"
